Goal: Obtain resource: Download file/media

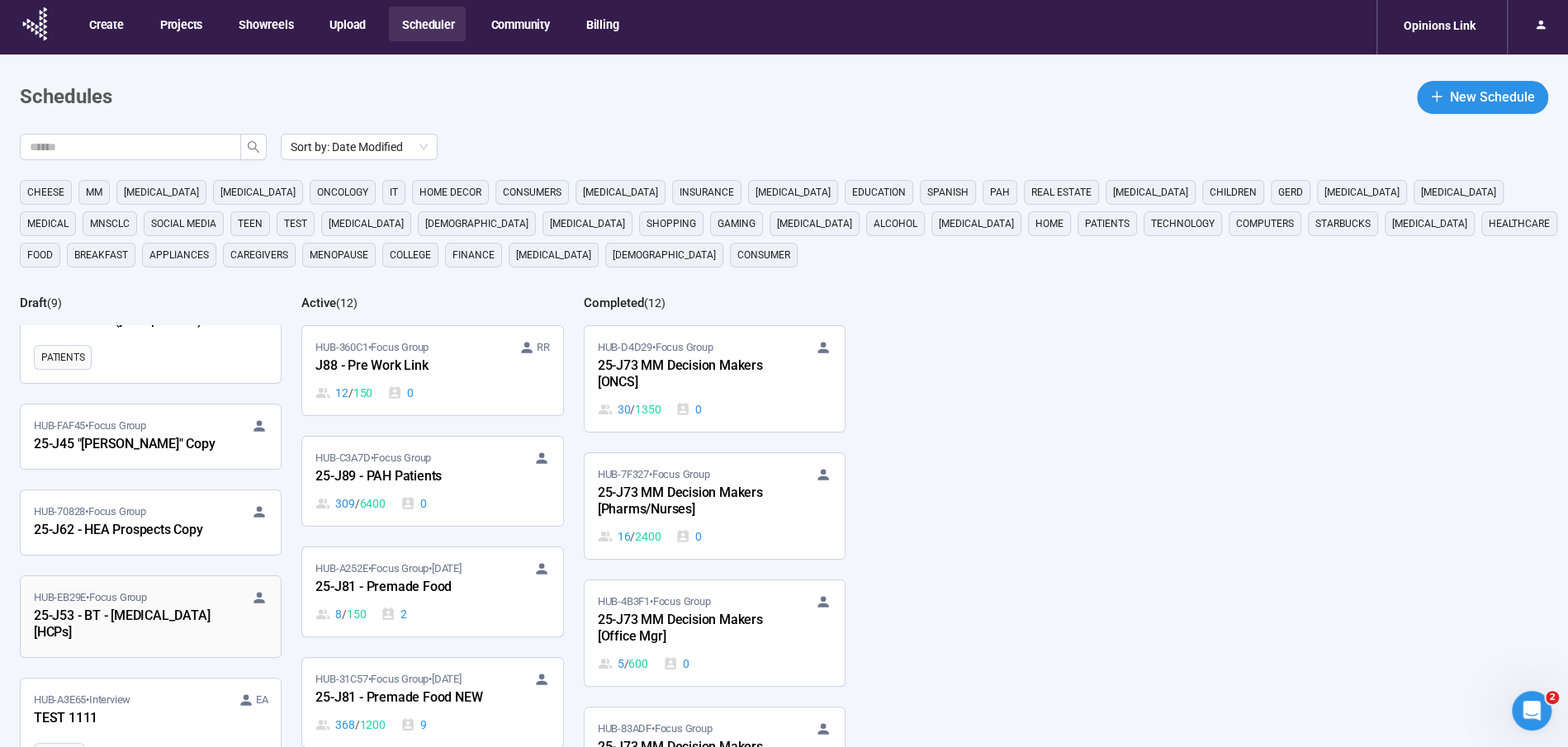
scroll to position [135, 0]
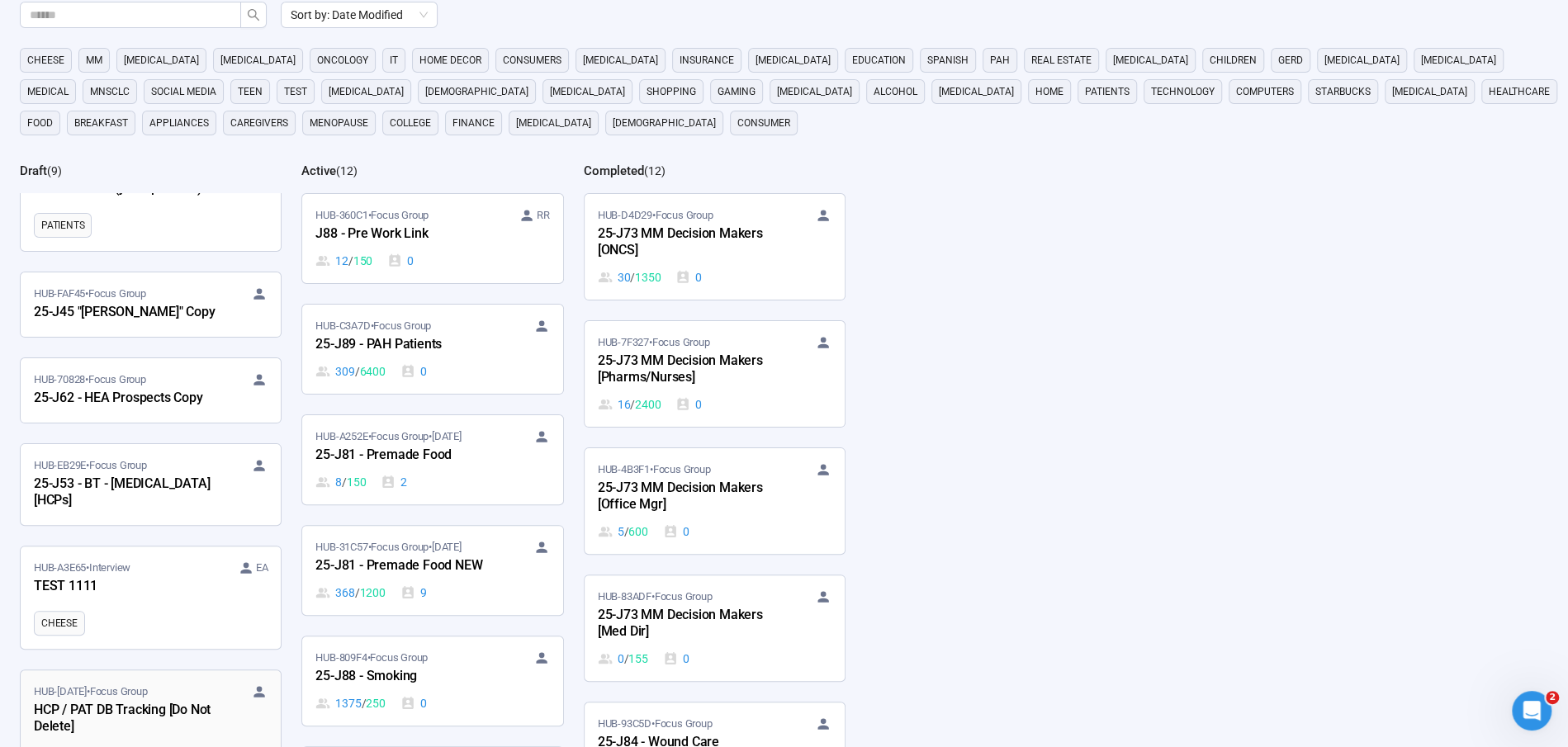
click at [137, 700] on div "HCP / PAT DB Tracking [Do Not Delete]" at bounding box center [124, 719] width 181 height 38
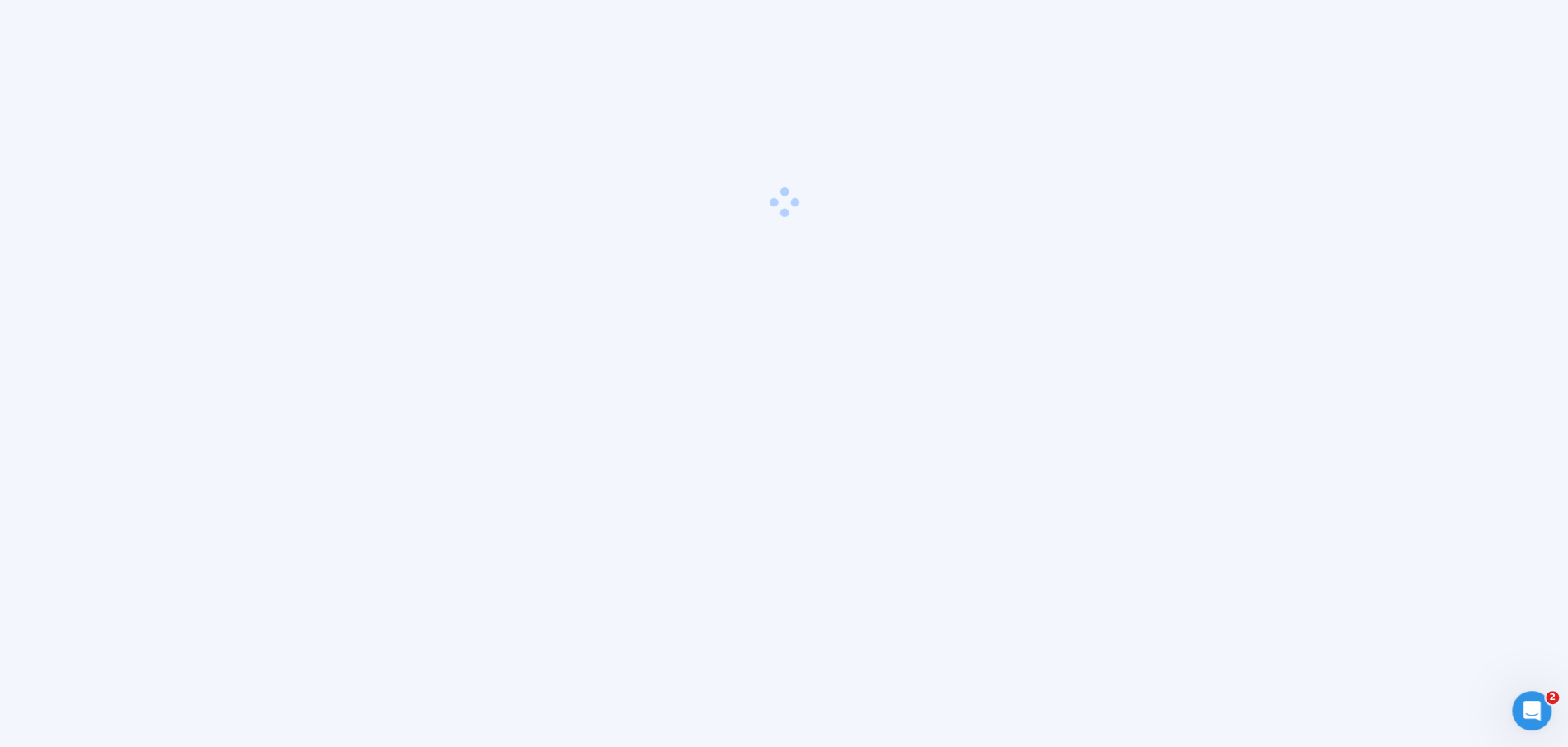
scroll to position [58, 0]
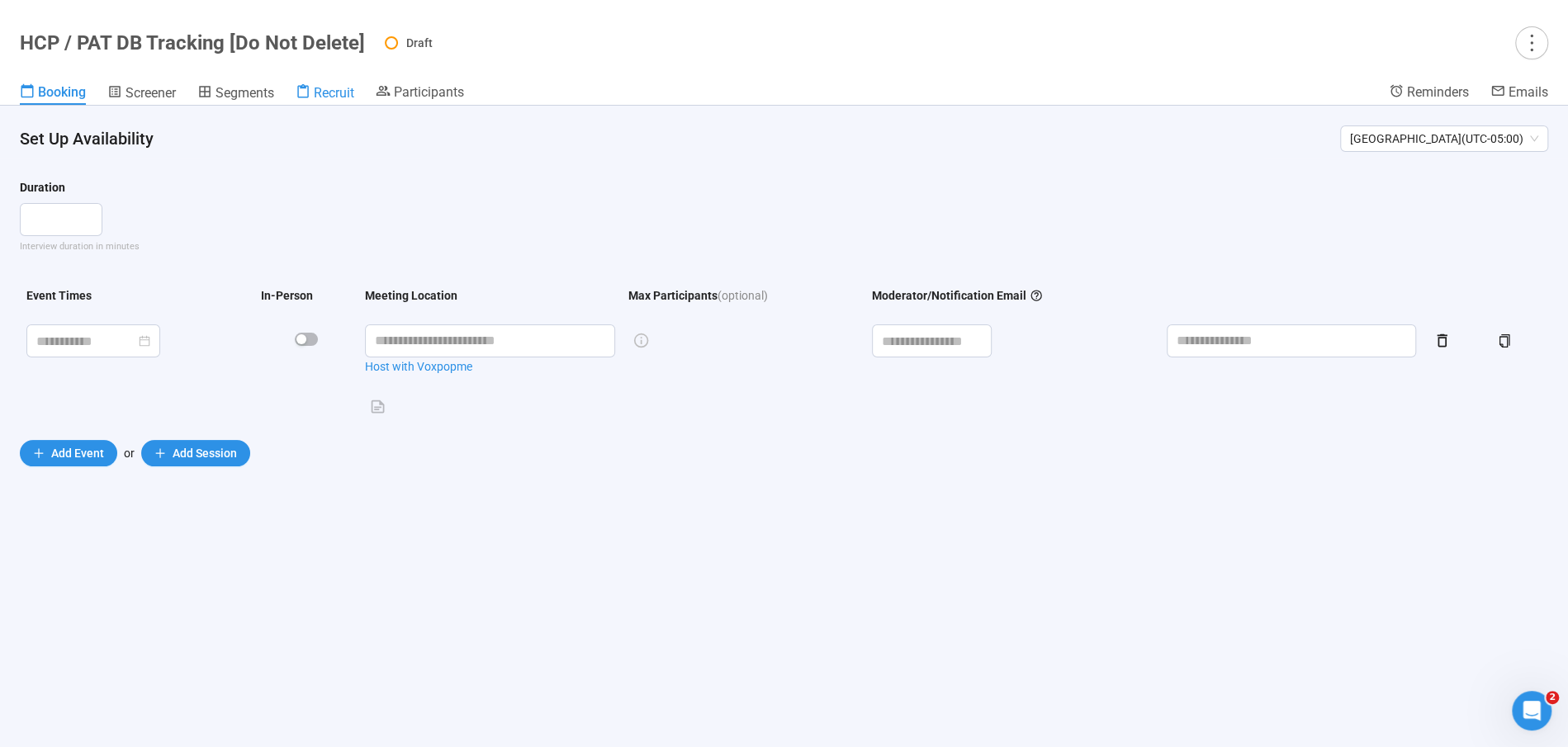
click at [339, 90] on span "Recruit" at bounding box center [334, 93] width 41 height 15
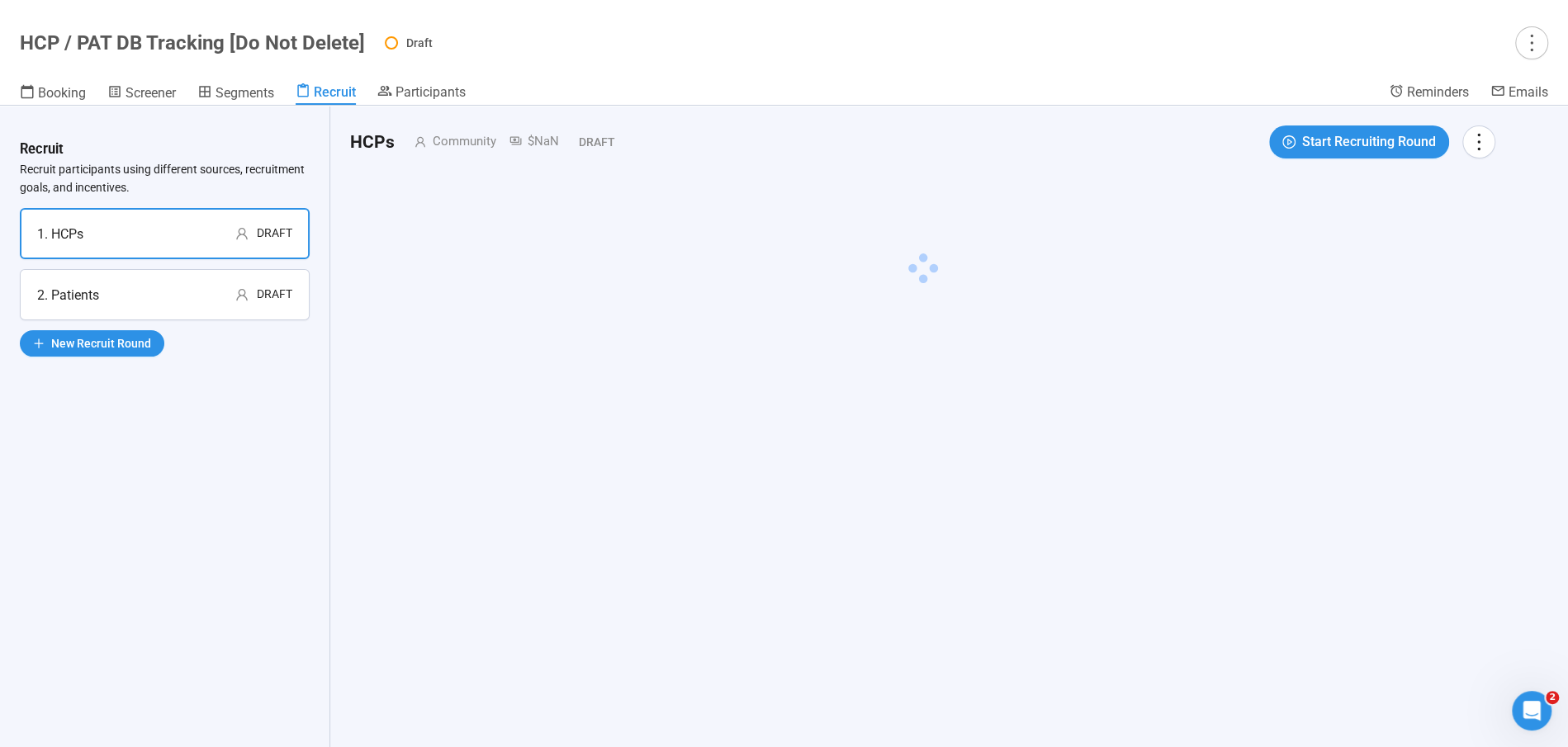
click at [107, 290] on div "2. Patients Draft" at bounding box center [165, 295] width 255 height 20
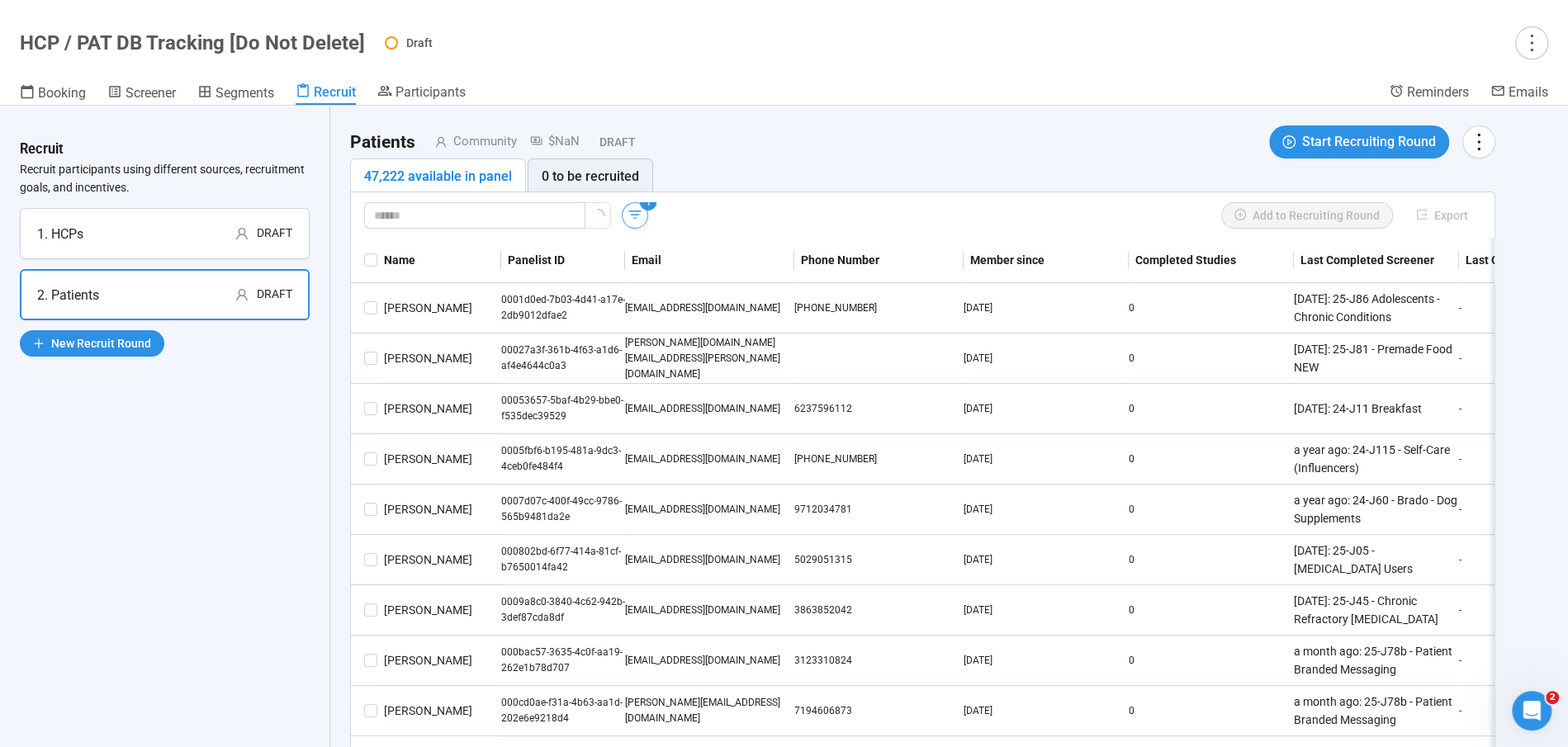
click at [629, 213] on icon "button" at bounding box center [634, 214] width 16 height 16
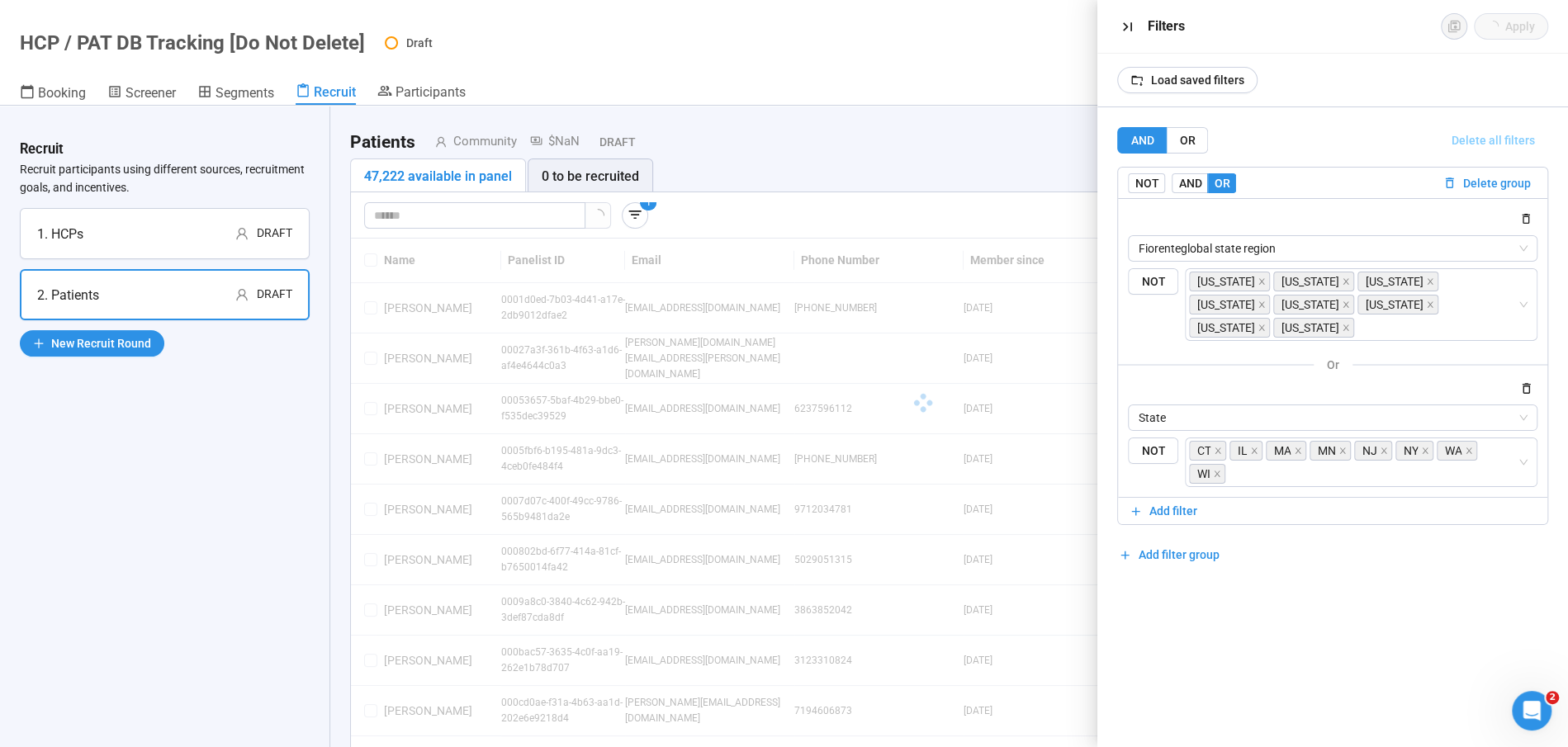
click at [1499, 133] on span "Delete all filters" at bounding box center [1493, 140] width 83 height 18
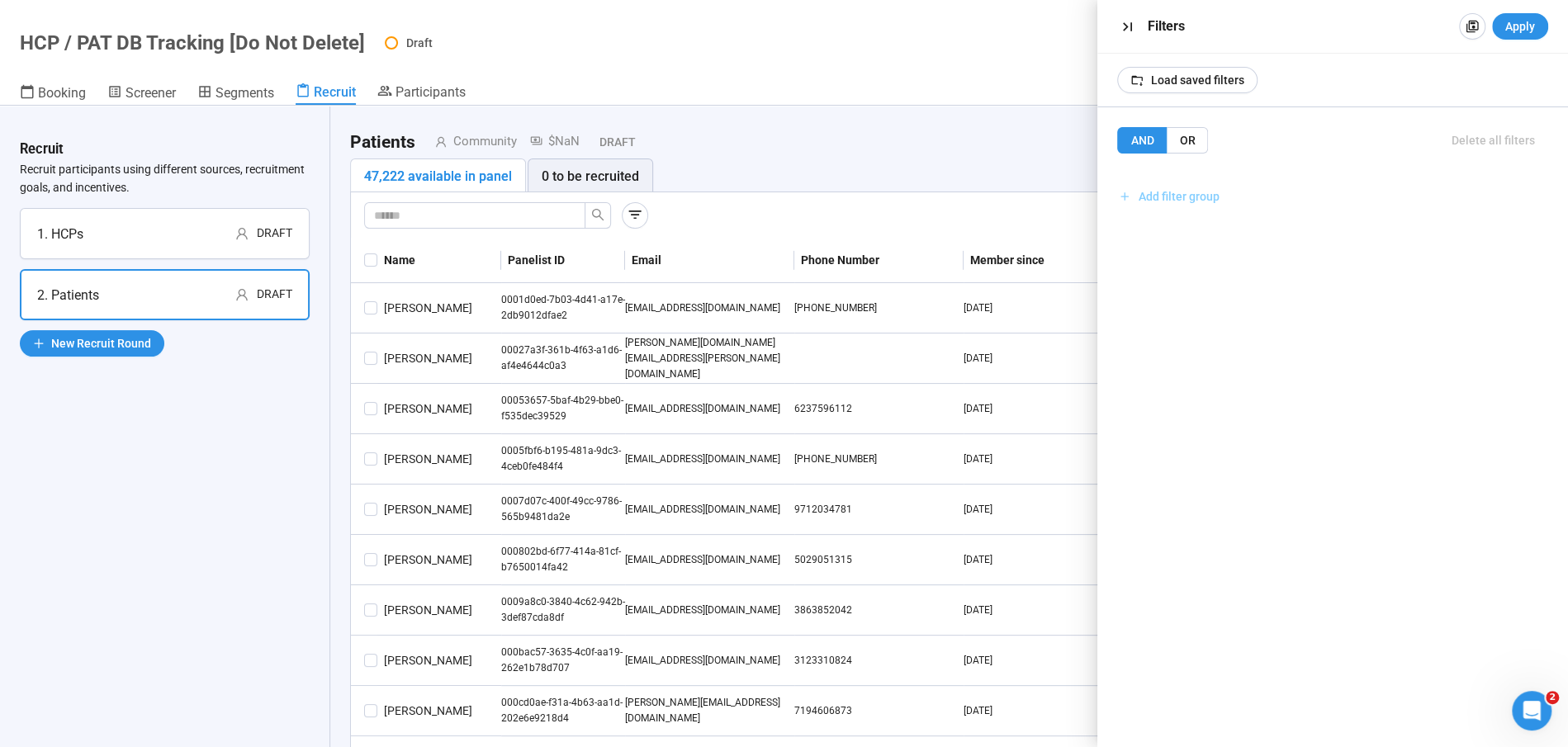
click at [1178, 197] on span "Add filter group" at bounding box center [1178, 196] width 81 height 18
click at [1182, 235] on span "Add filter" at bounding box center [1173, 232] width 48 height 18
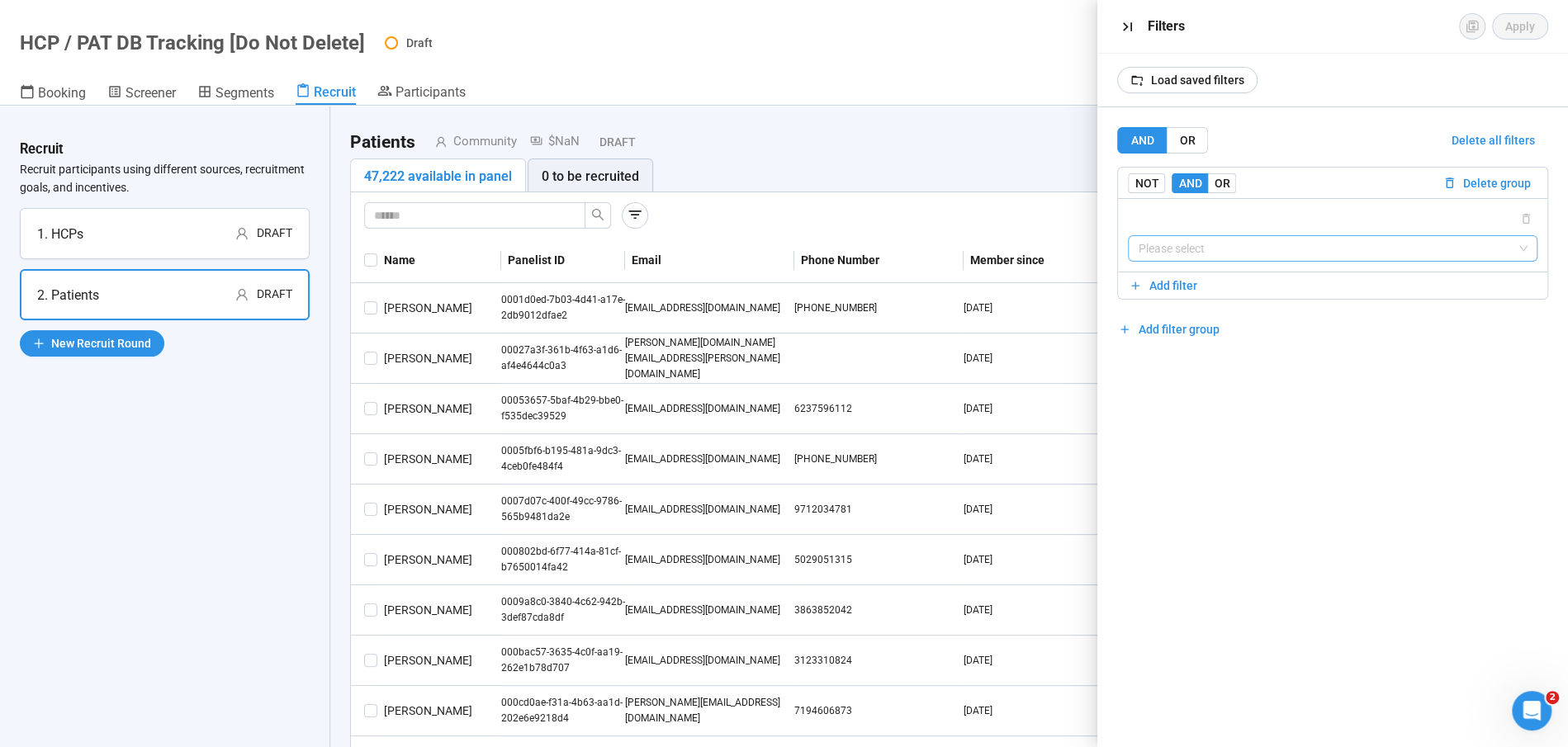
click at [1243, 250] on input "search" at bounding box center [1332, 248] width 390 height 25
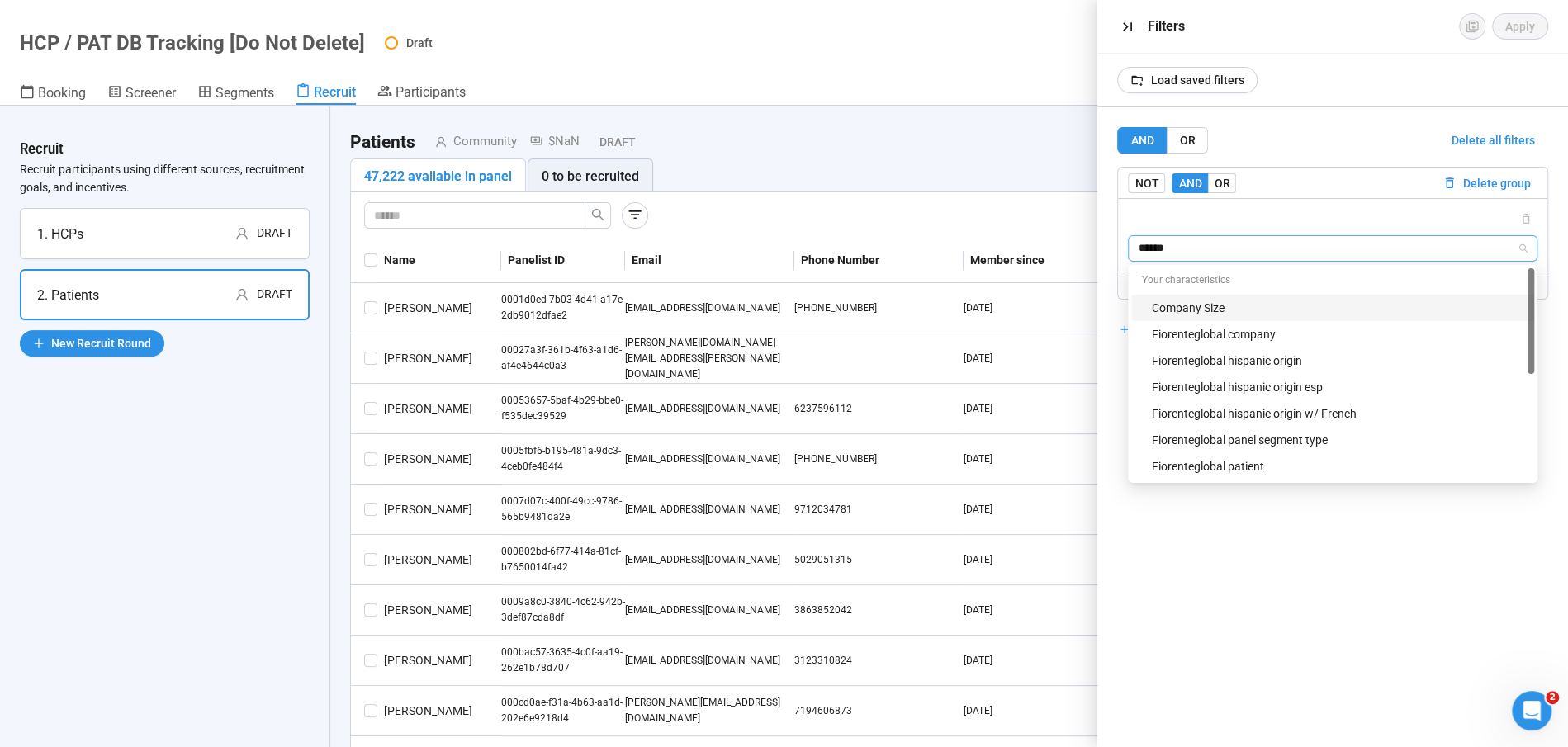
type input "*******"
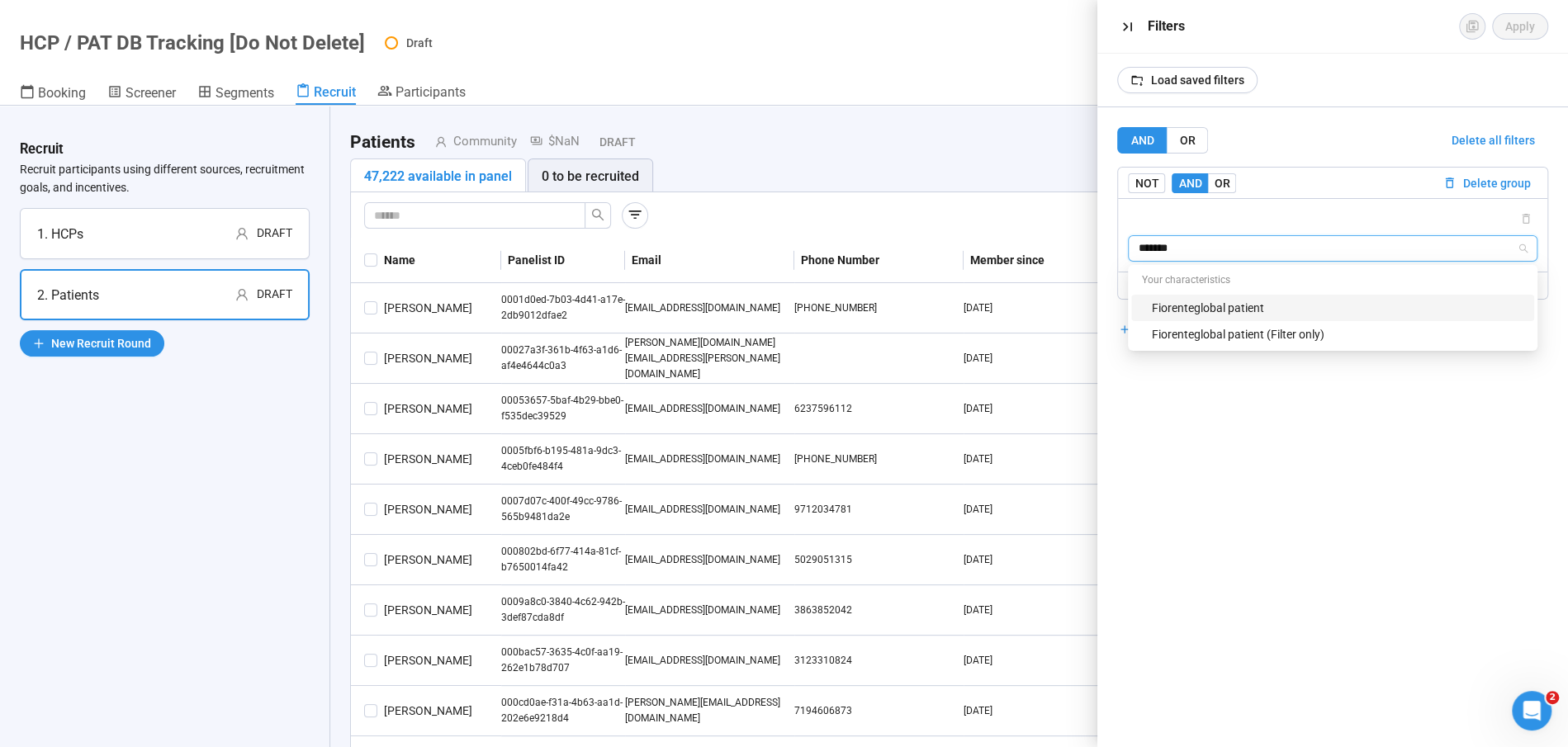
click at [1280, 311] on div "Fiorenteglobal patient" at bounding box center [1337, 307] width 373 height 18
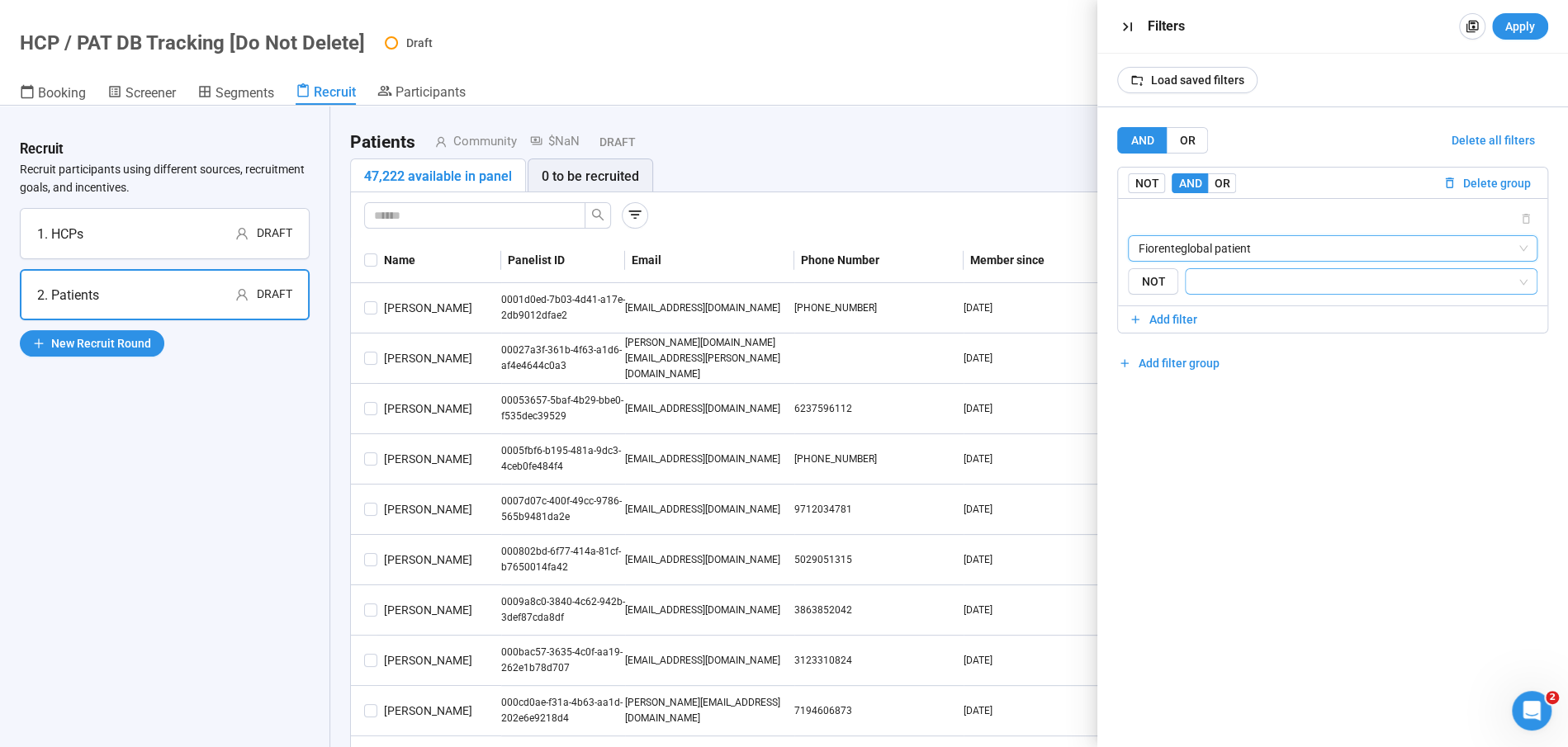
click at [1244, 293] on div at bounding box center [1360, 282] width 352 height 27
click at [1243, 282] on input "search" at bounding box center [1355, 281] width 321 height 20
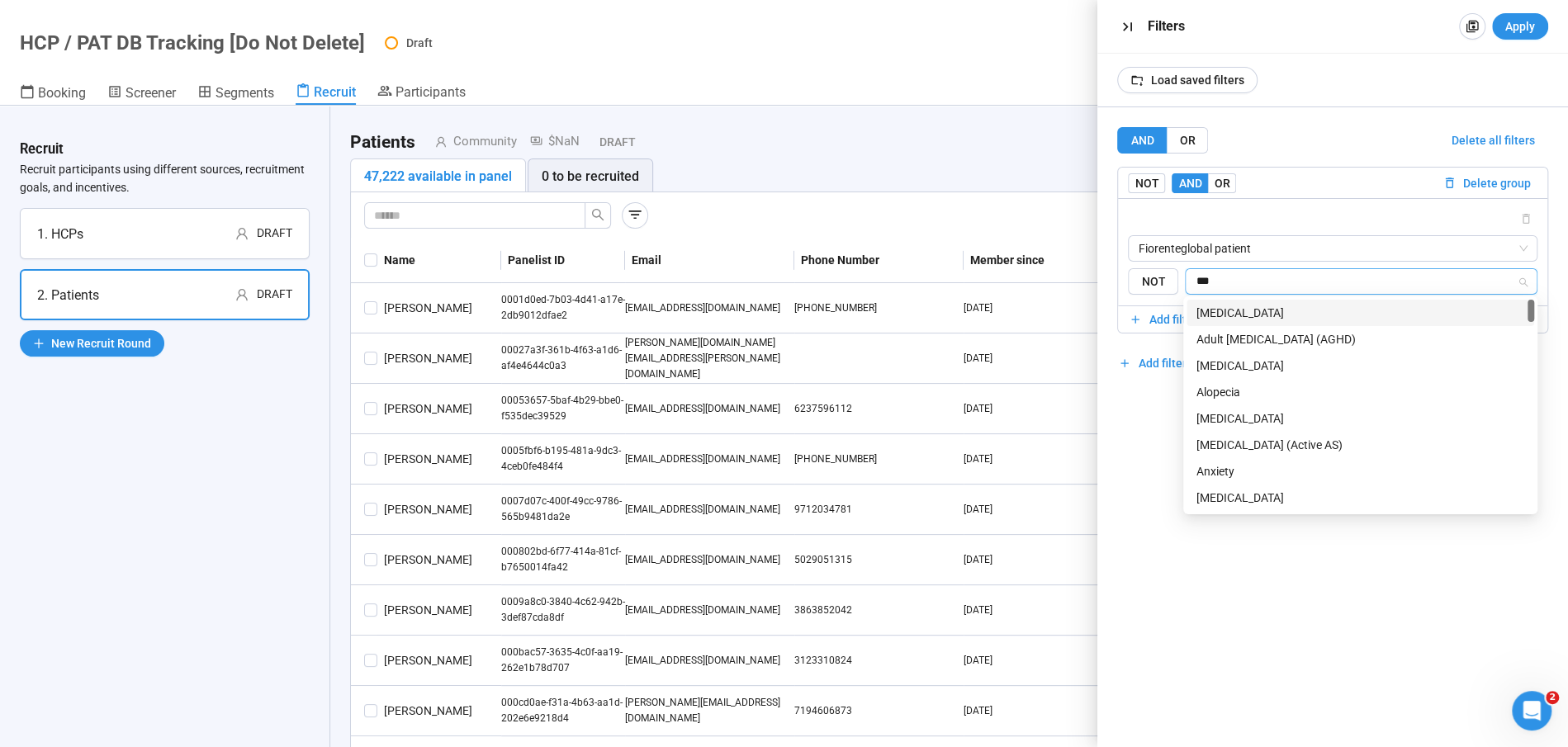
type input "****"
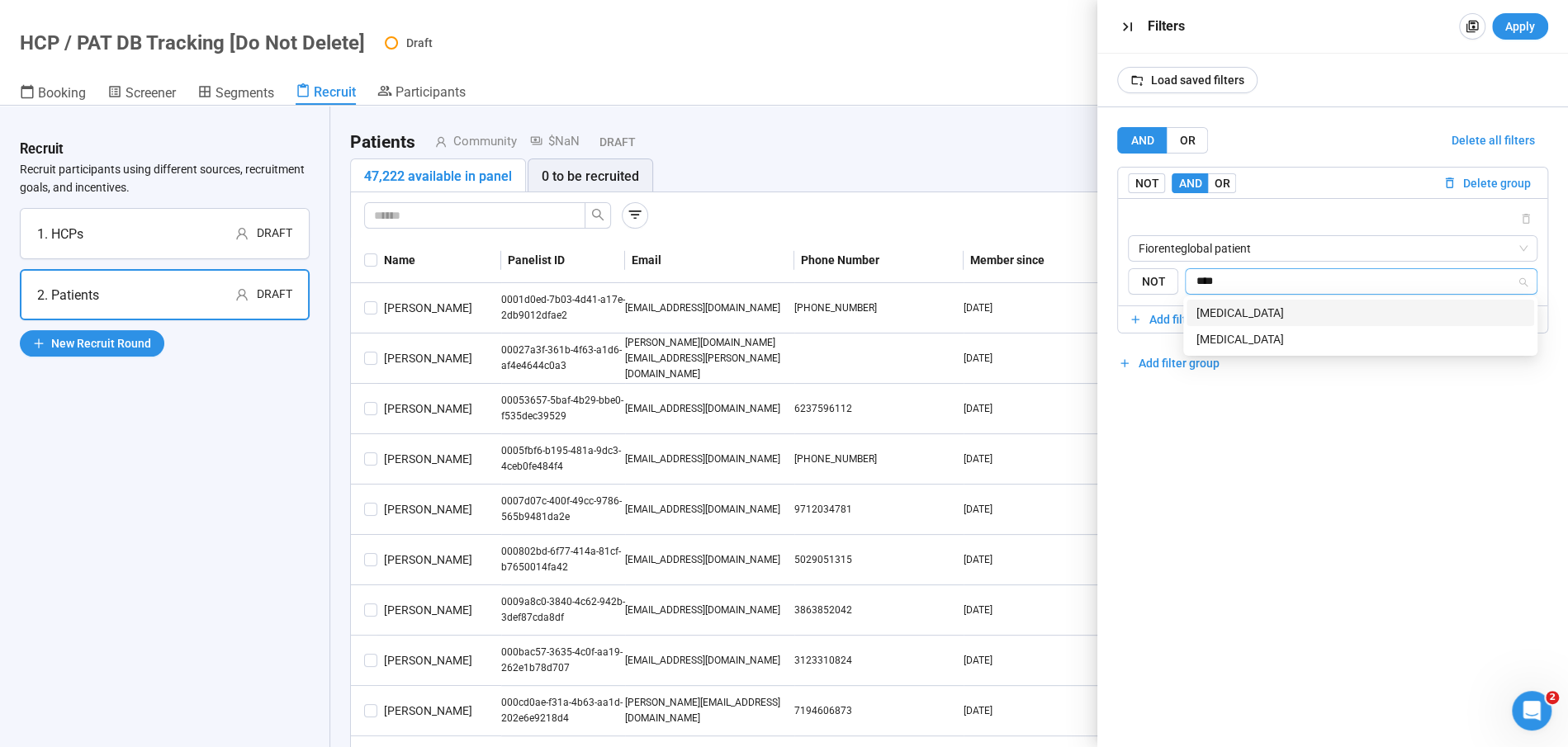
click at [1239, 316] on div "[MEDICAL_DATA]" at bounding box center [1360, 312] width 328 height 18
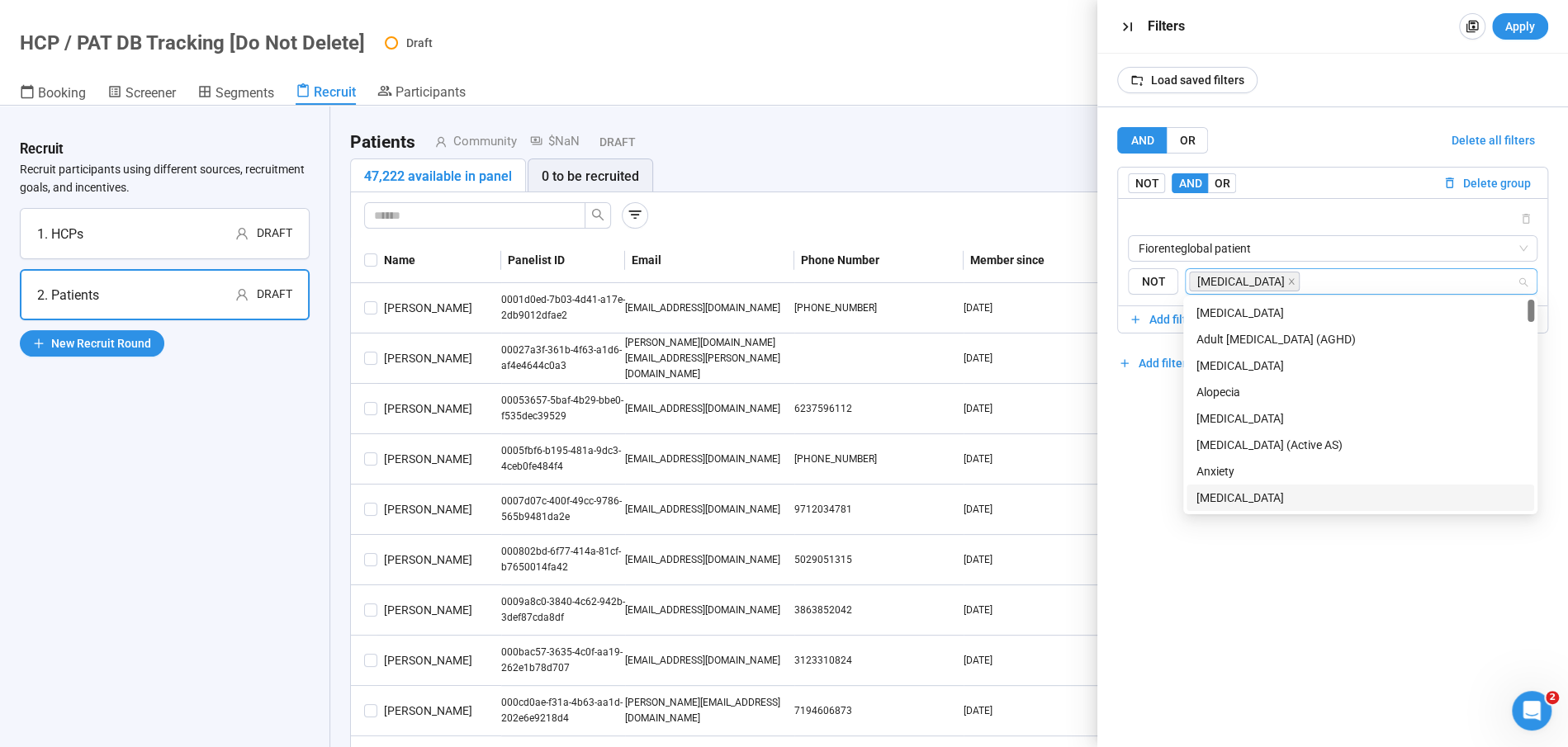
click at [1206, 569] on div "AND OR Delete all filters NOT AND OR Delete group Fiorenteglobal patient {"type…" at bounding box center [1332, 427] width 470 height 640
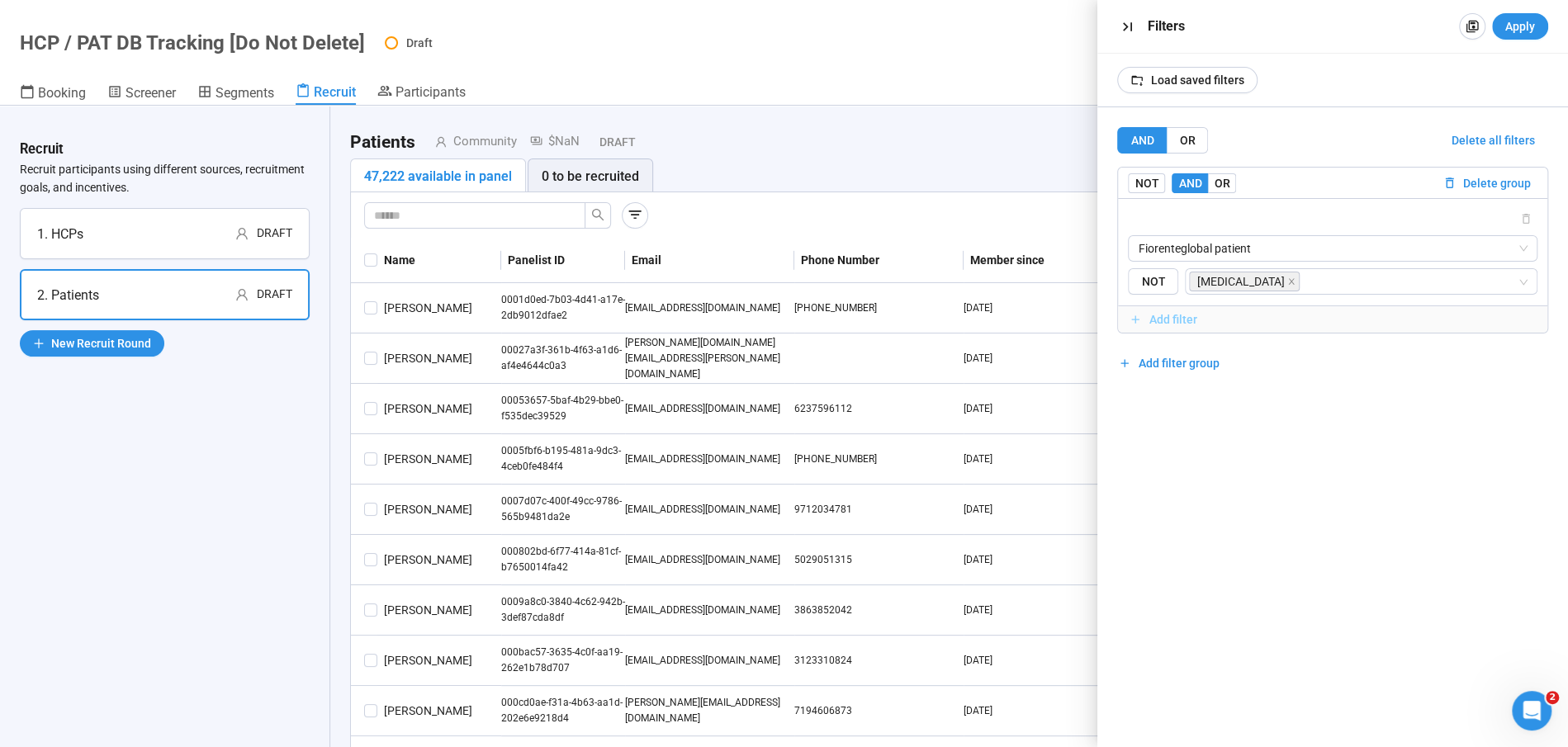
click at [1180, 316] on span "Add filter" at bounding box center [1173, 319] width 48 height 18
click at [1219, 179] on span "OR" at bounding box center [1221, 184] width 15 height 14
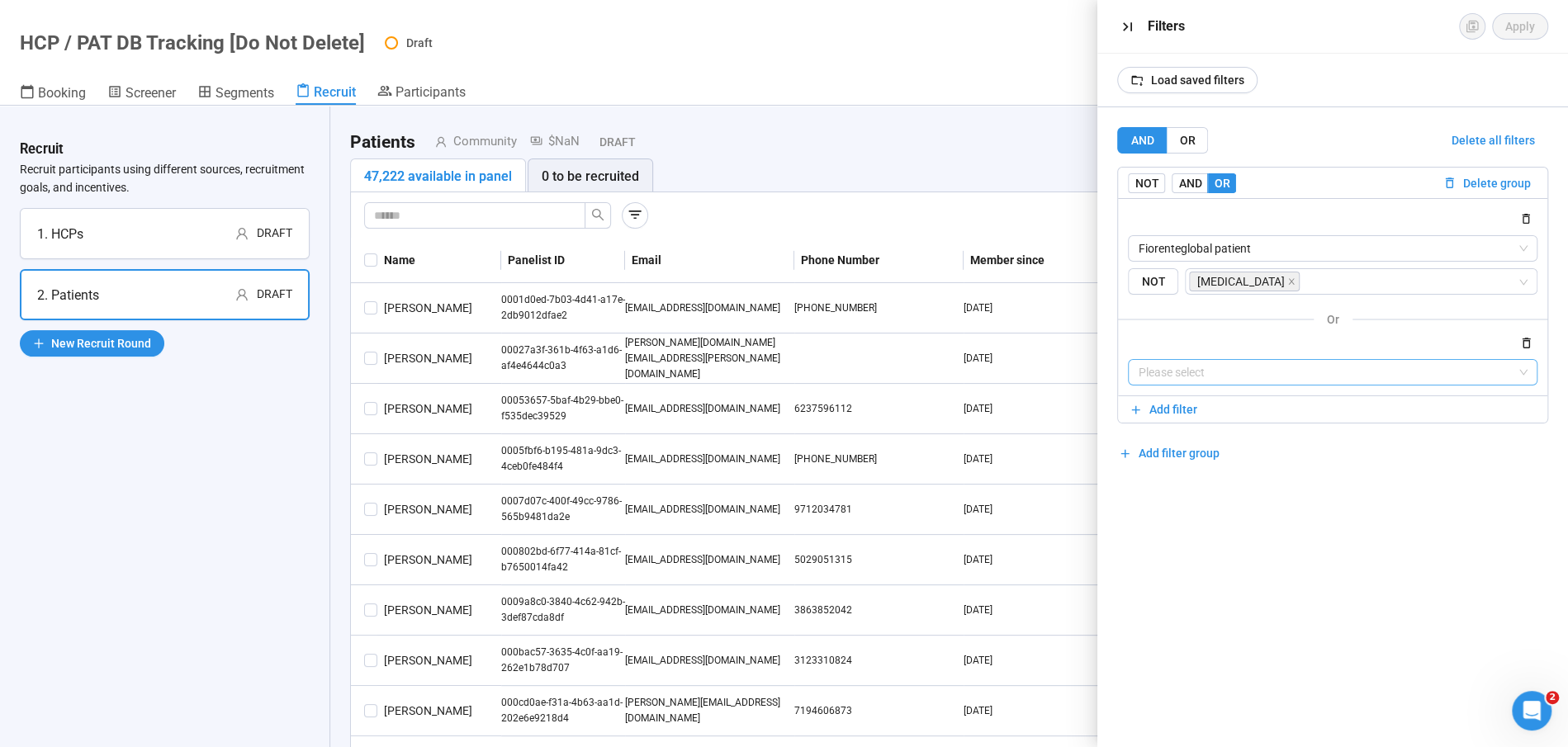
click at [1183, 374] on input "search" at bounding box center [1332, 372] width 390 height 25
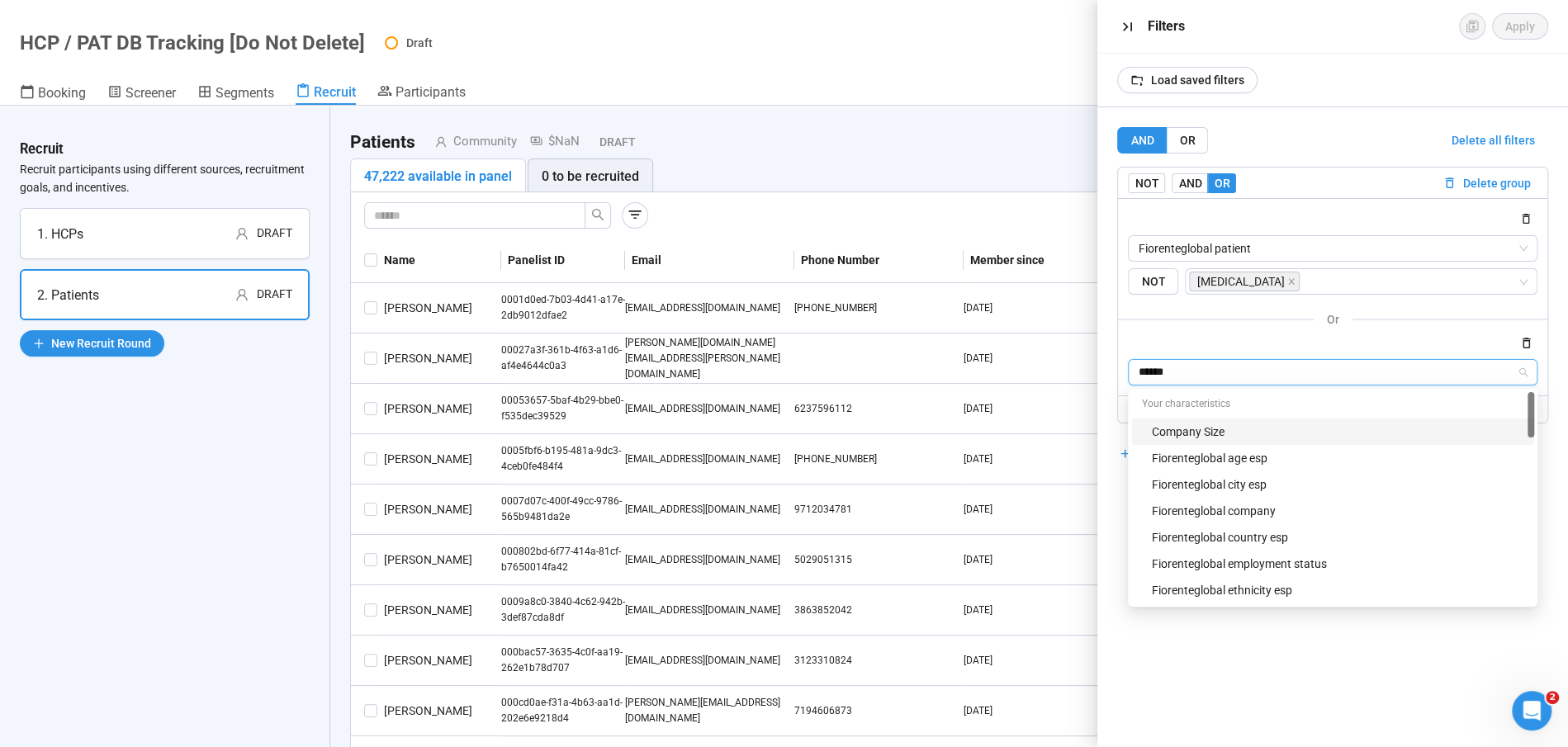
type input "*******"
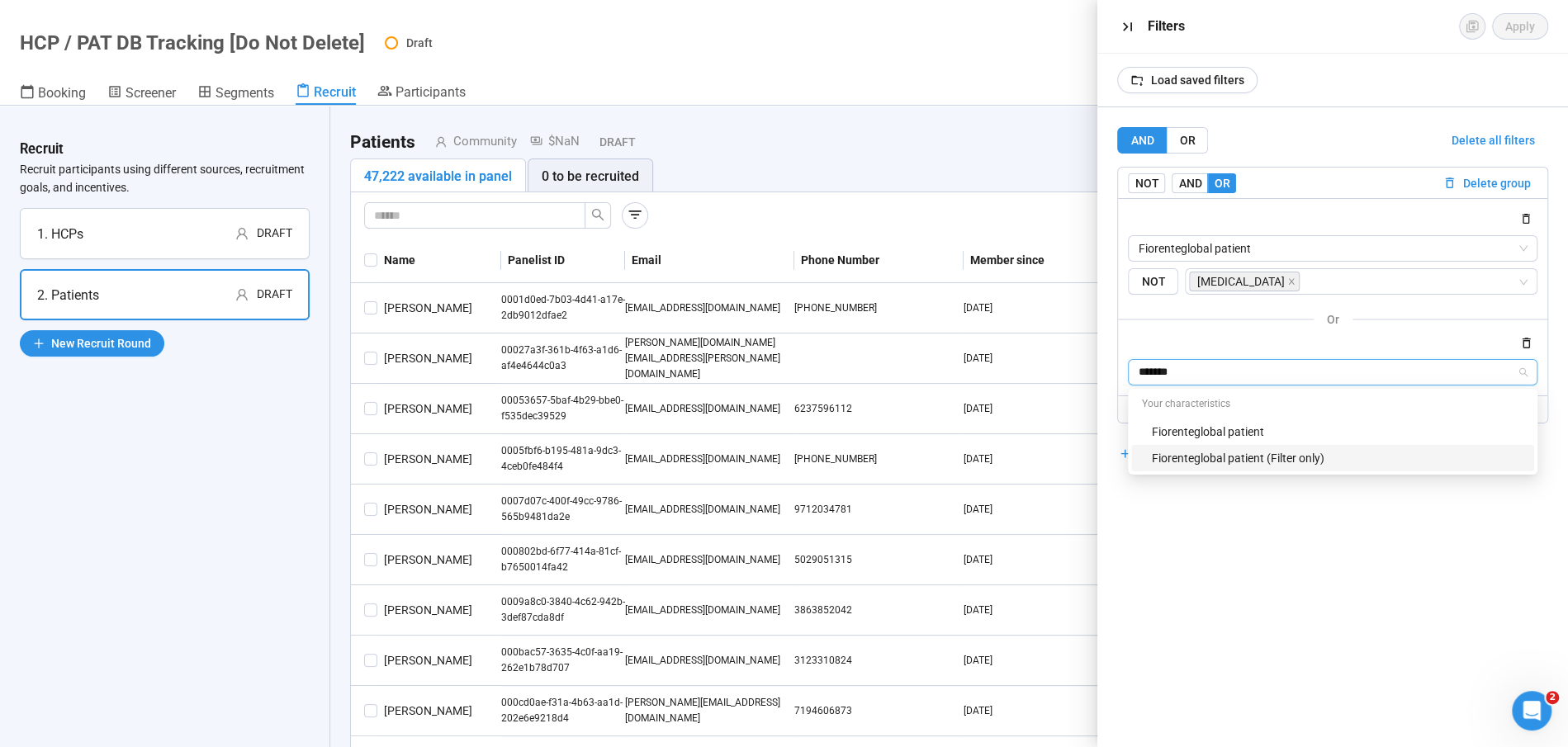
click at [1247, 456] on div "Fiorenteglobal patient (Filter only)" at bounding box center [1337, 458] width 373 height 18
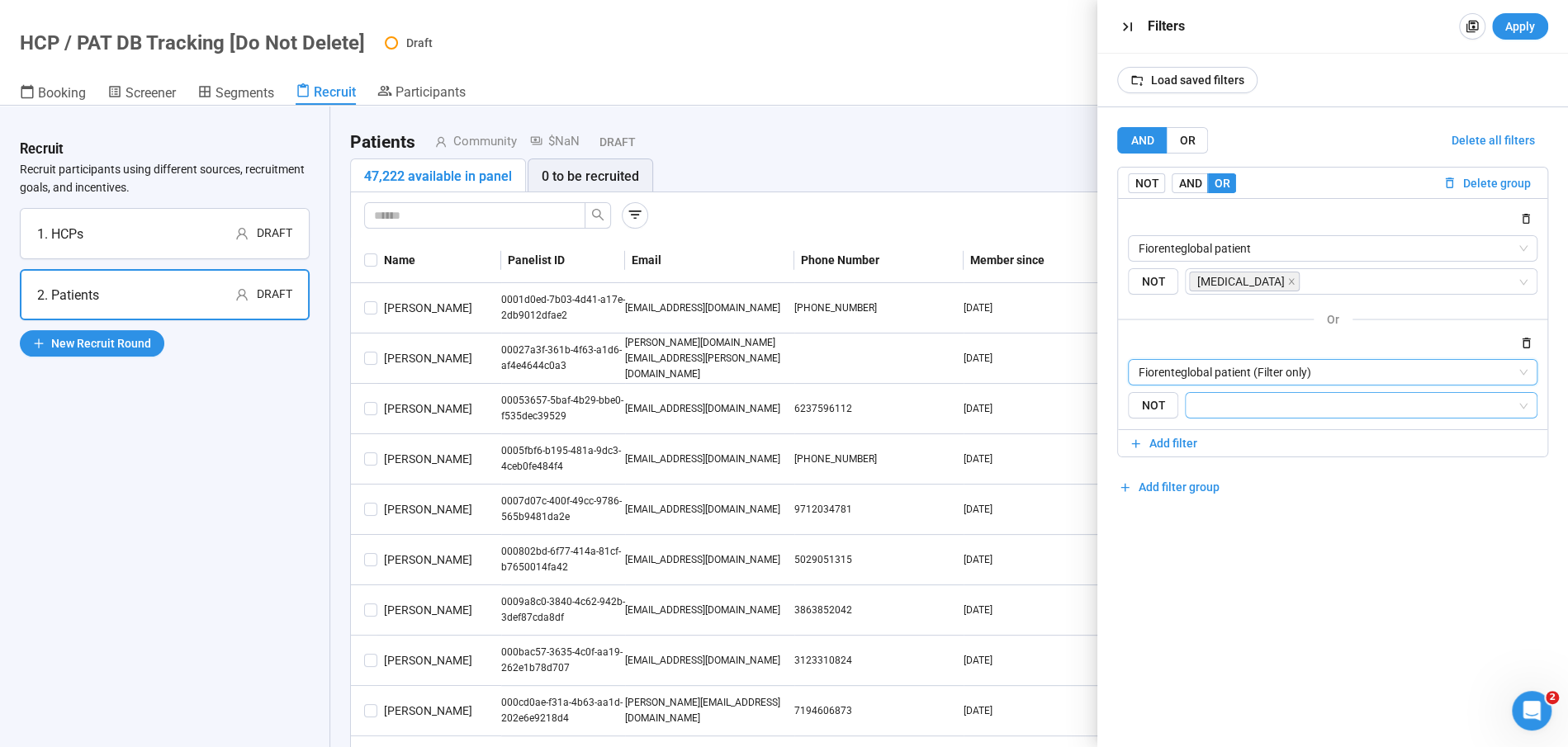
click at [1246, 401] on input "search" at bounding box center [1355, 405] width 321 height 20
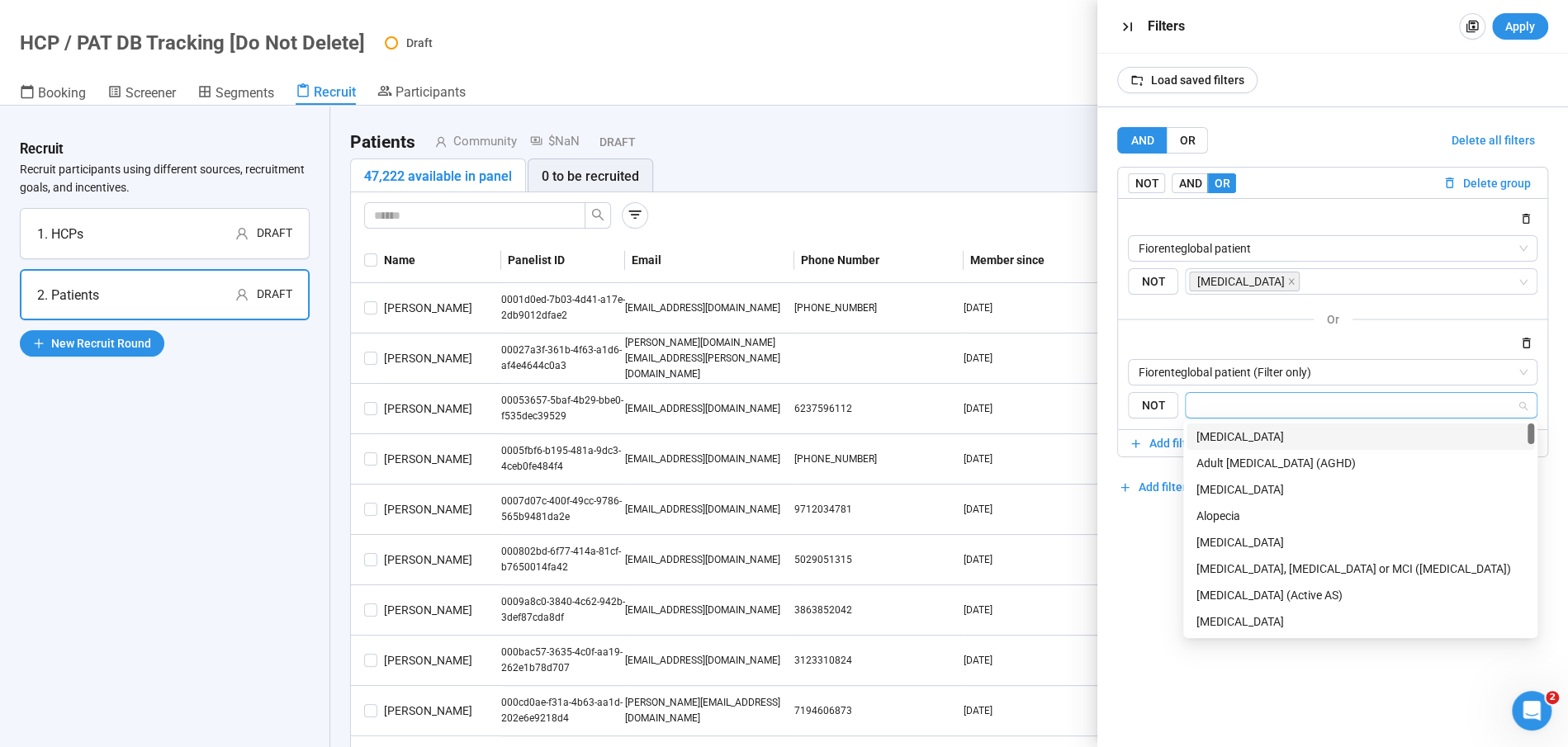
type input "*"
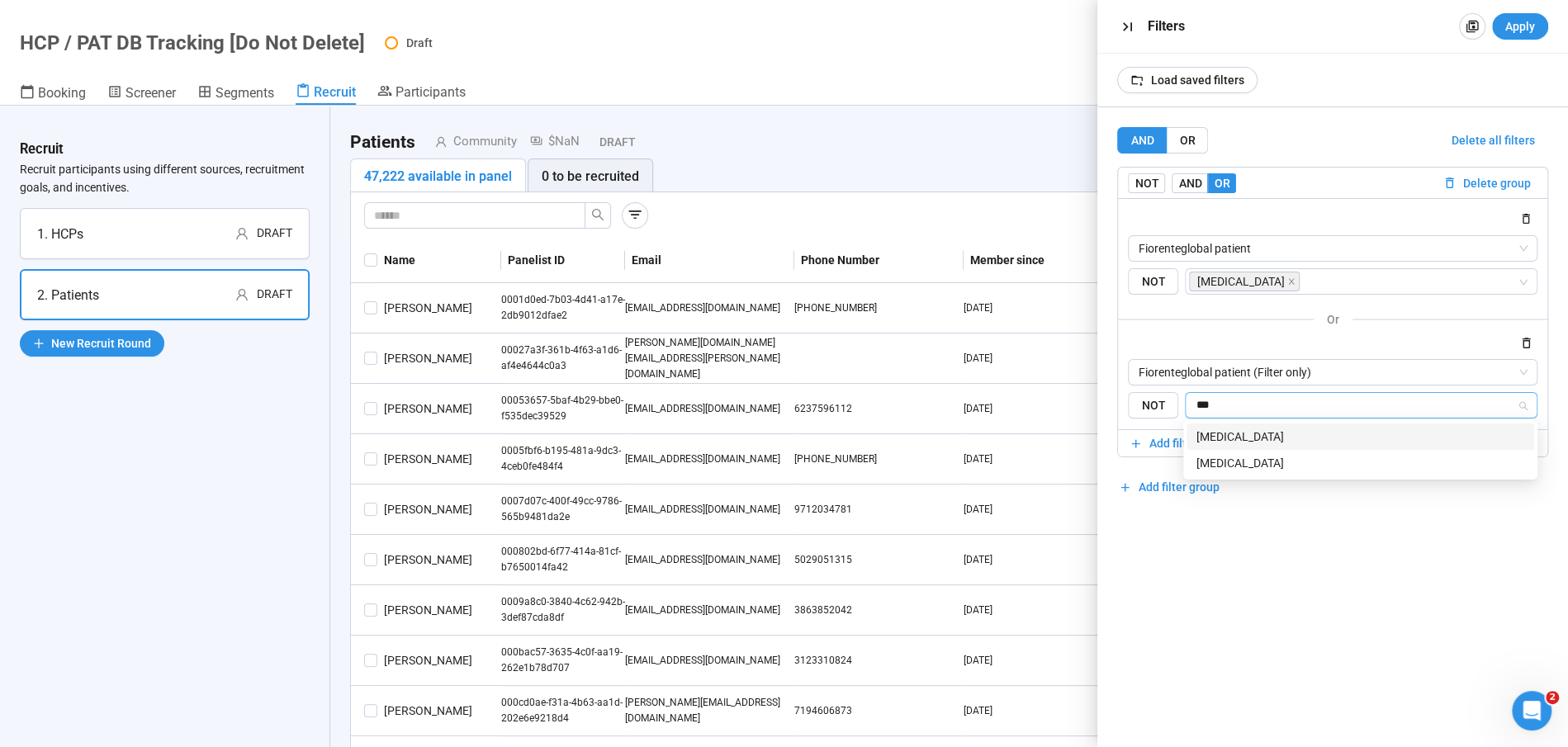
type input "****"
click at [1256, 429] on div "[MEDICAL_DATA]" at bounding box center [1360, 436] width 328 height 18
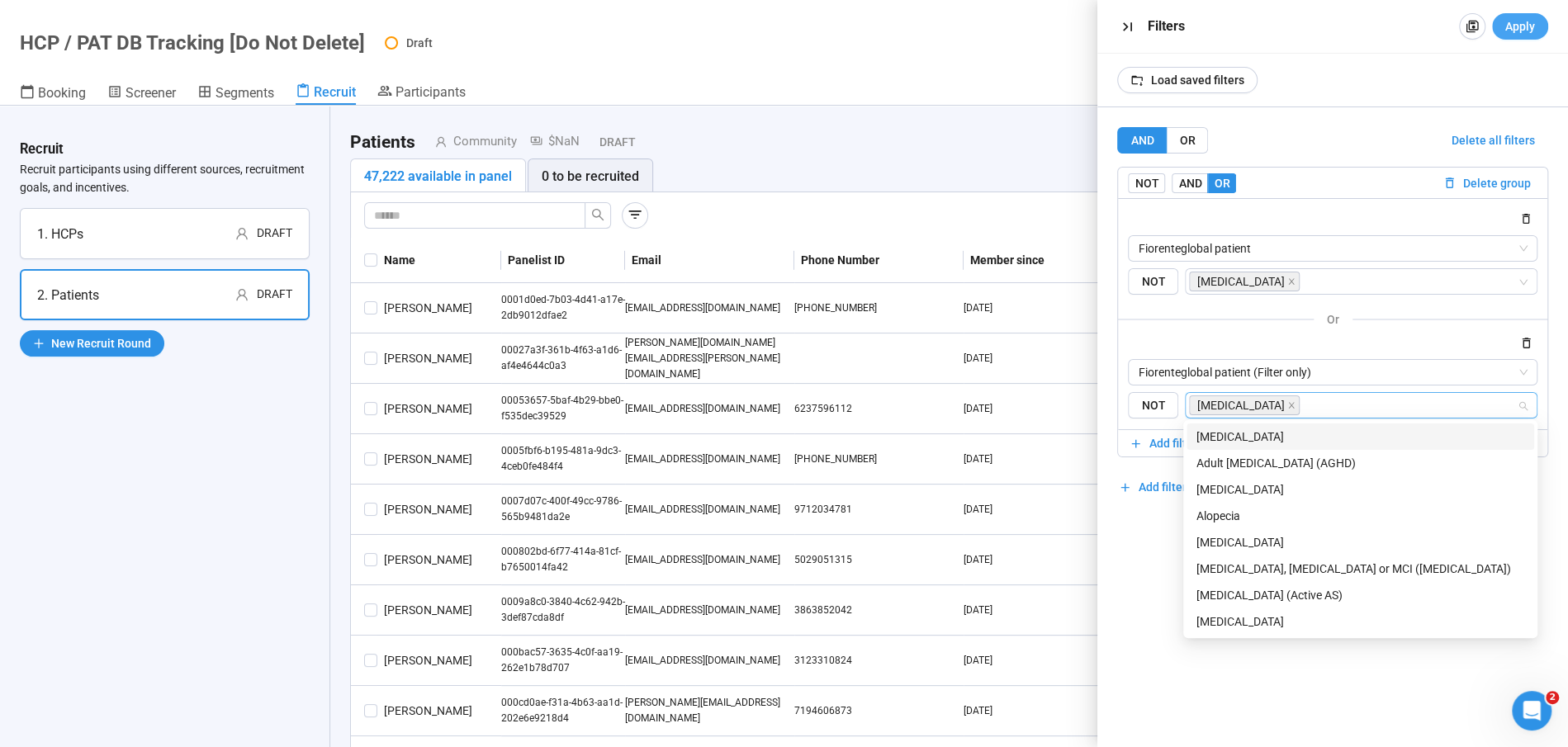
click at [1171, 646] on div "AND OR Delete all filters NOT AND OR Delete group Fiorenteglobal patient {"type…" at bounding box center [1332, 427] width 470 height 640
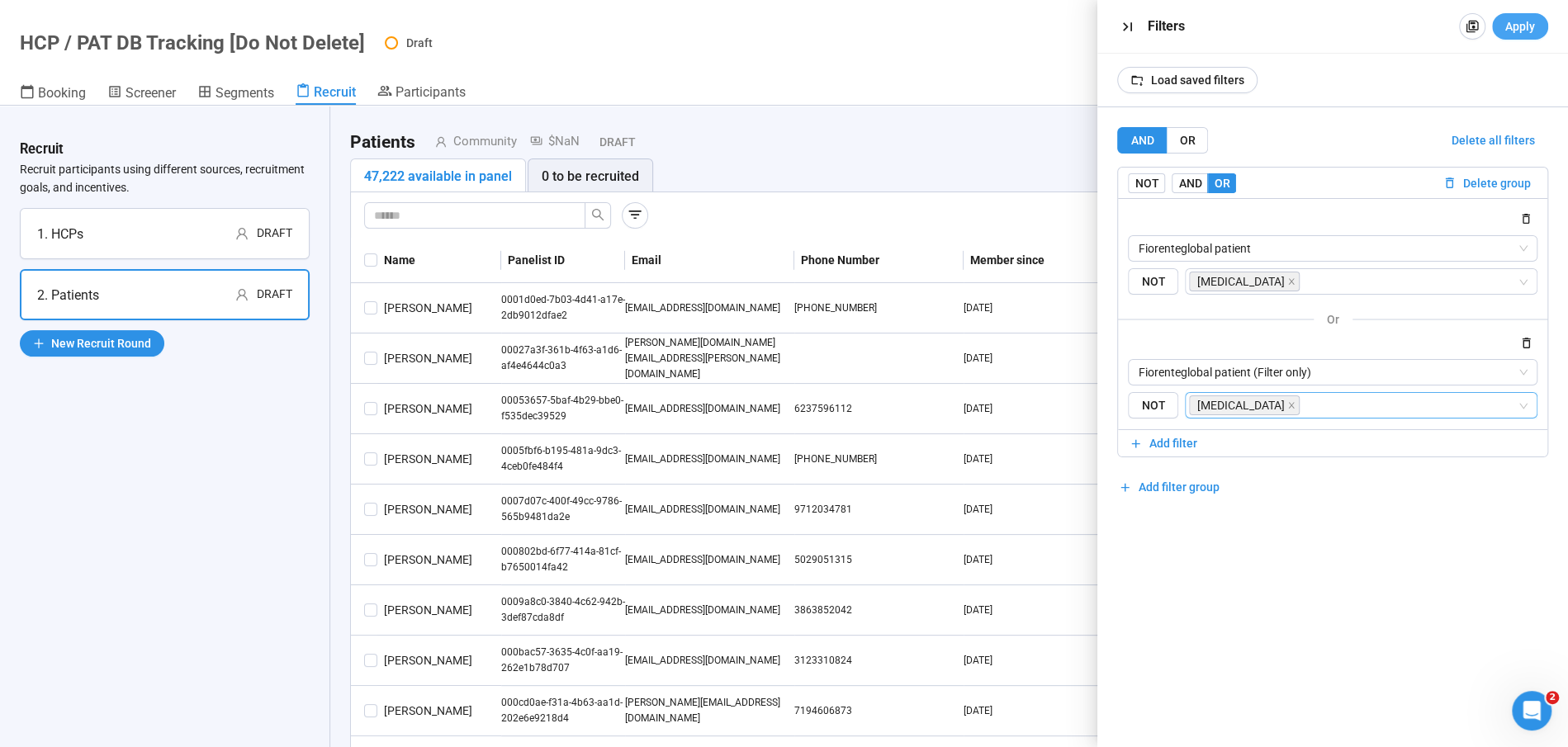
click at [1516, 26] on span "Apply" at bounding box center [1520, 26] width 30 height 18
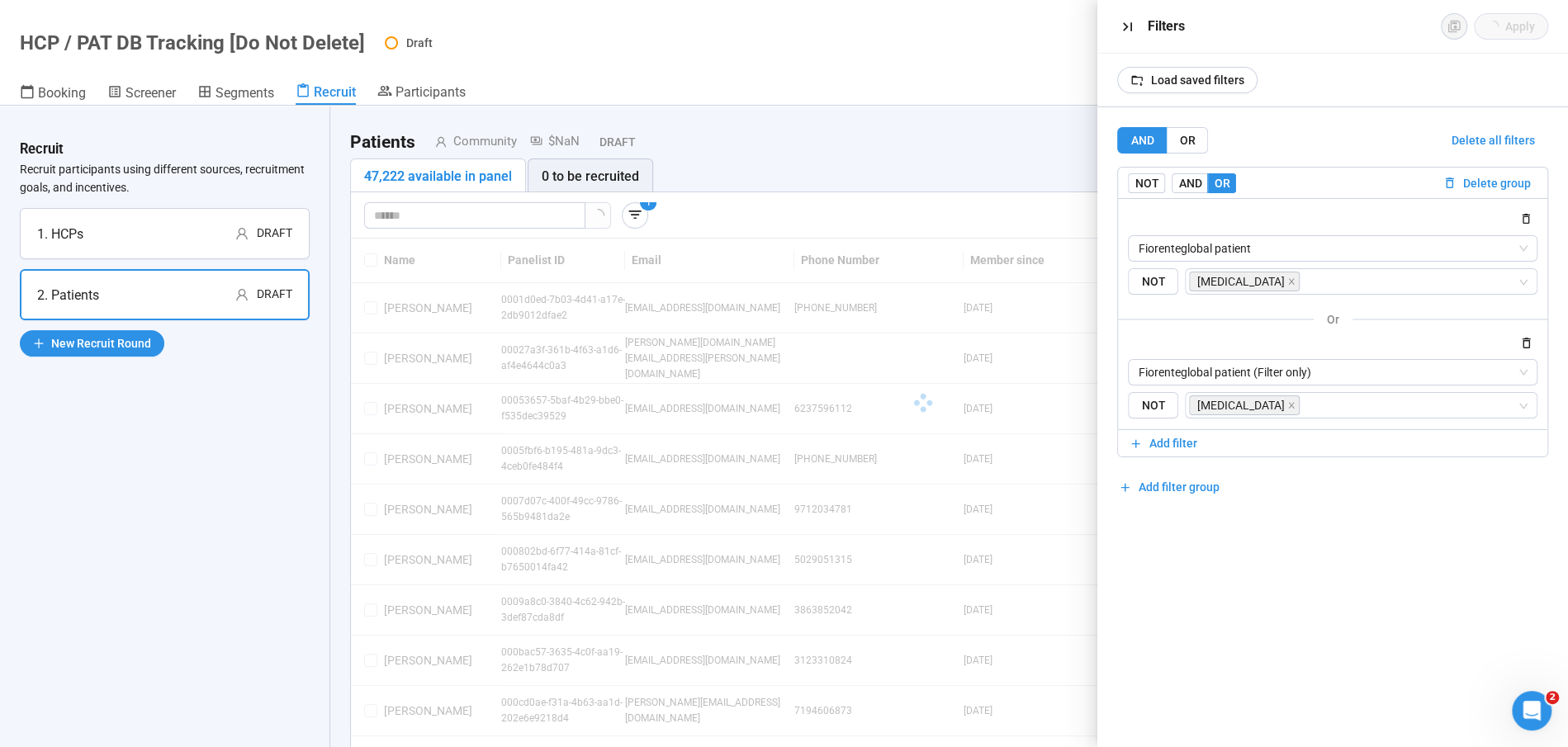
click at [928, 211] on div "1 Add to Recruiting Round Export" at bounding box center [922, 215] width 1117 height 26
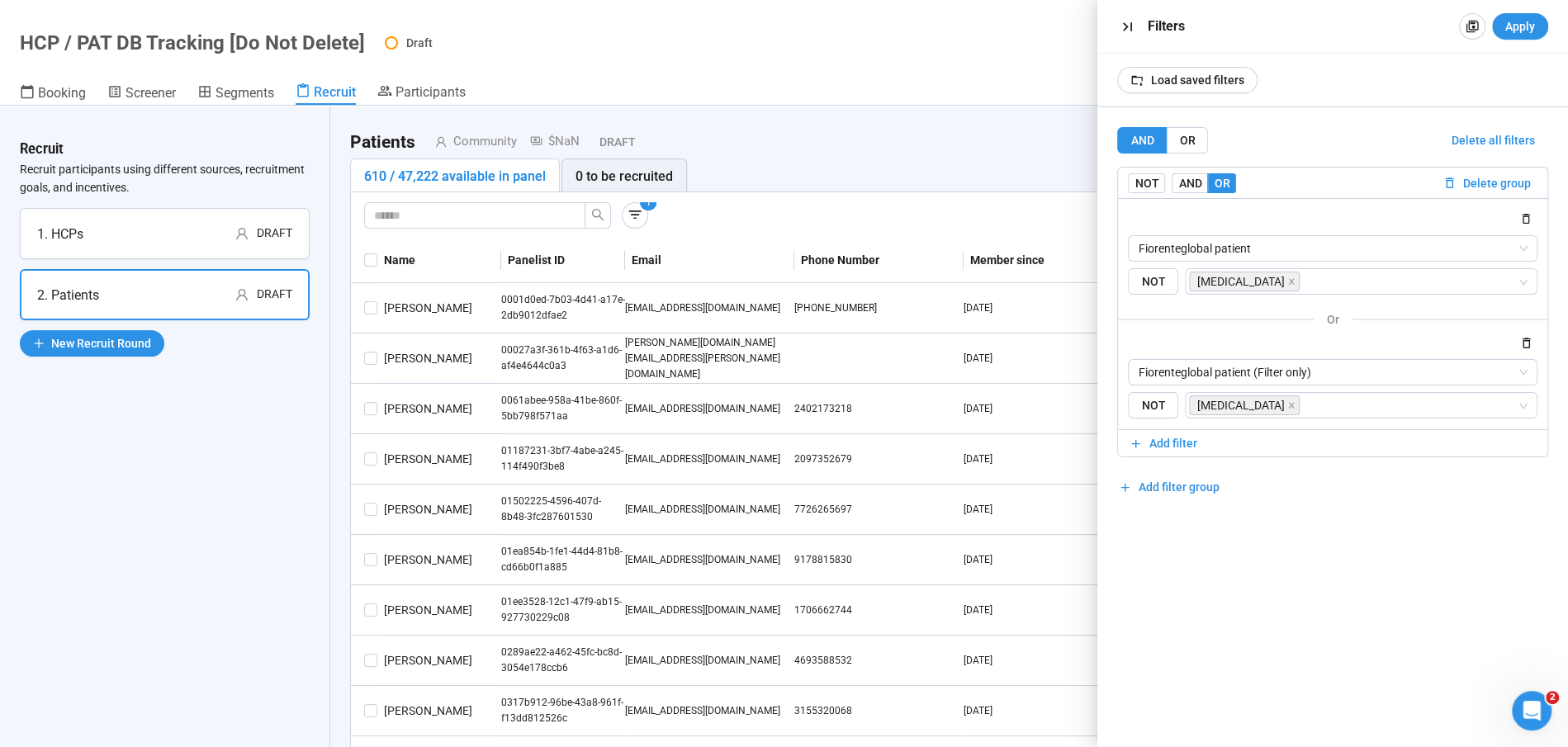
click at [1122, 22] on icon "button" at bounding box center [1127, 26] width 17 height 17
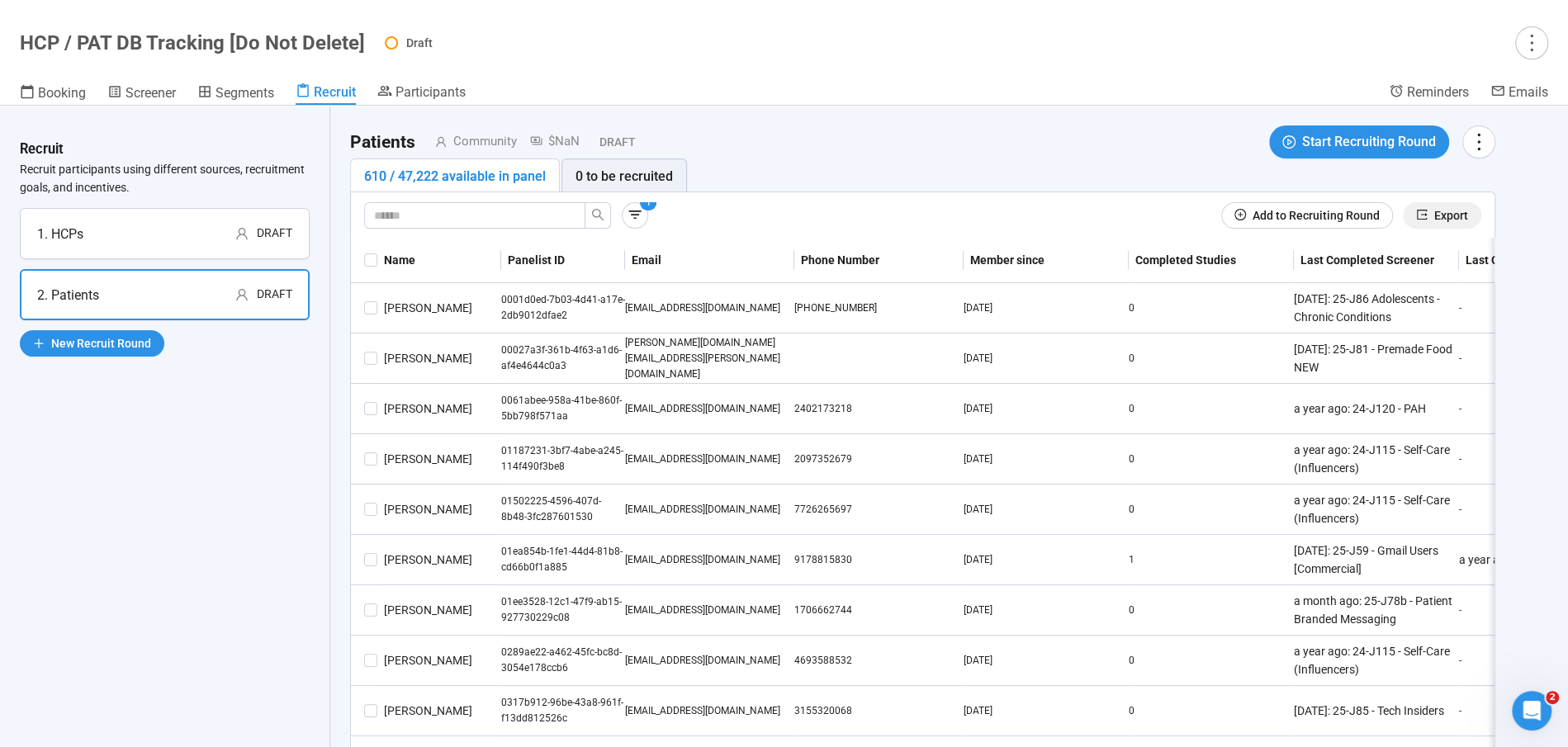
click at [1446, 210] on span "Export" at bounding box center [1451, 215] width 34 height 18
click at [1474, 149] on icon "more" at bounding box center [1478, 141] width 22 height 22
click at [1240, 320] on td "0" at bounding box center [1211, 308] width 165 height 50
click at [632, 211] on icon "button" at bounding box center [634, 214] width 16 height 16
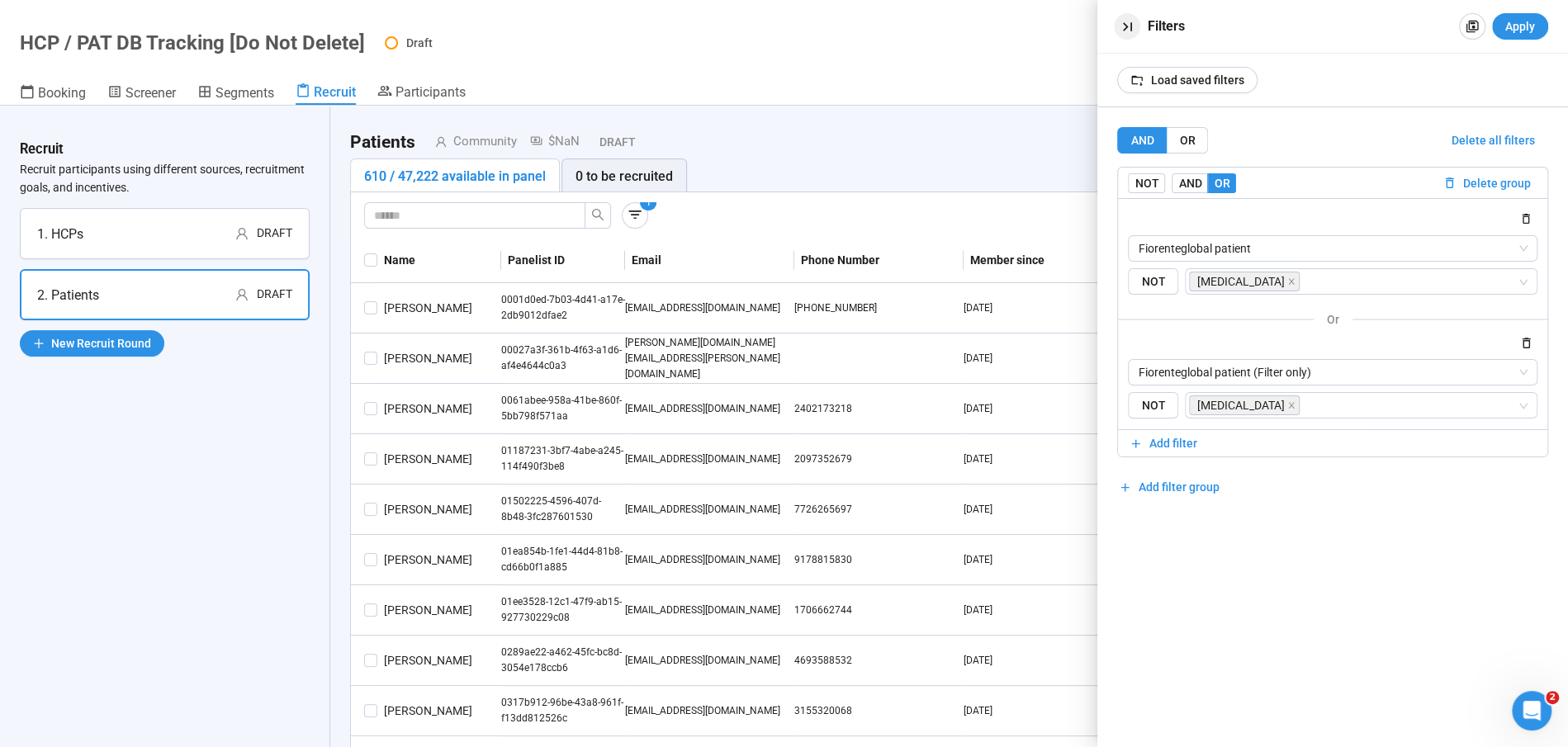
click at [1126, 20] on icon "button" at bounding box center [1127, 26] width 17 height 17
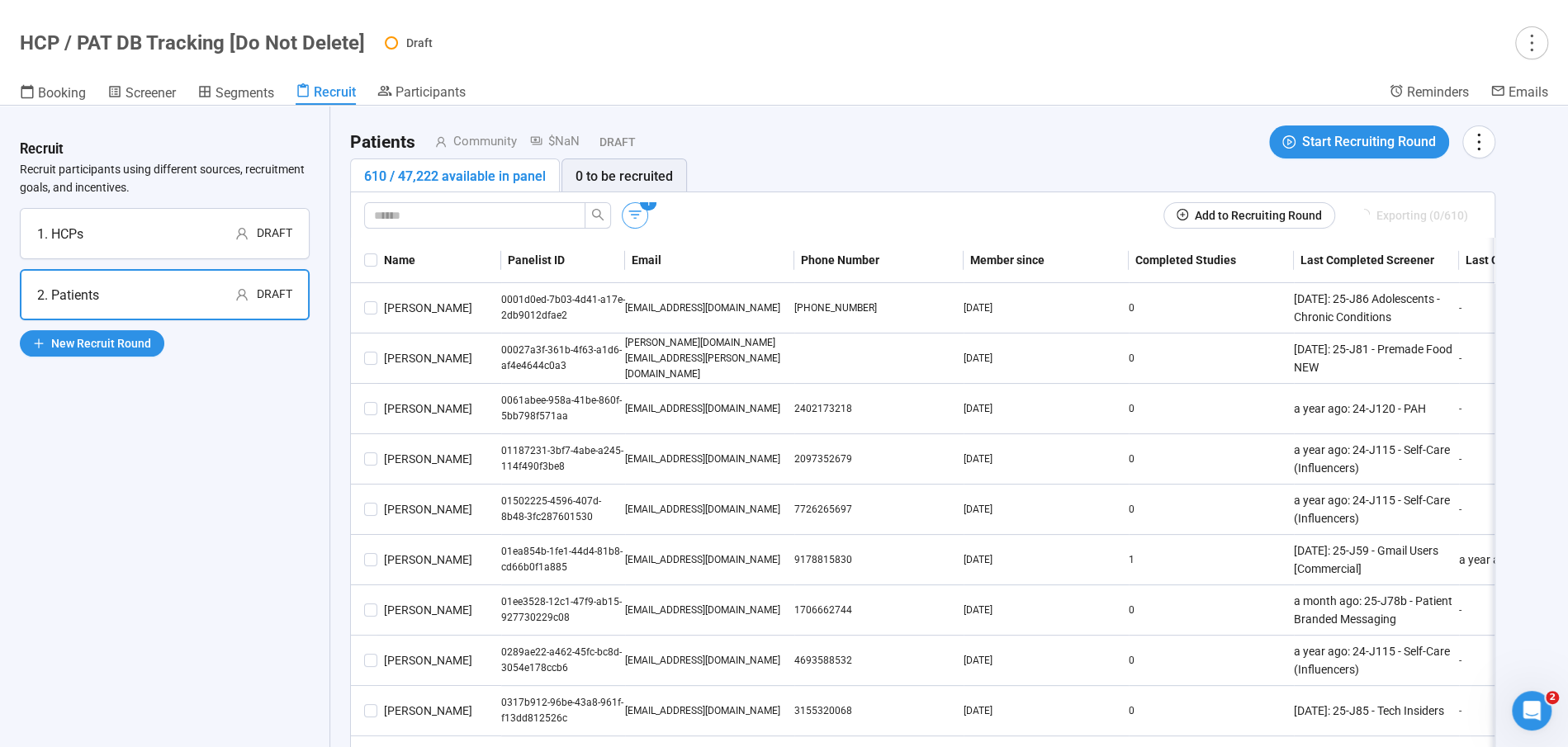
click at [641, 212] on icon "button" at bounding box center [634, 214] width 16 height 16
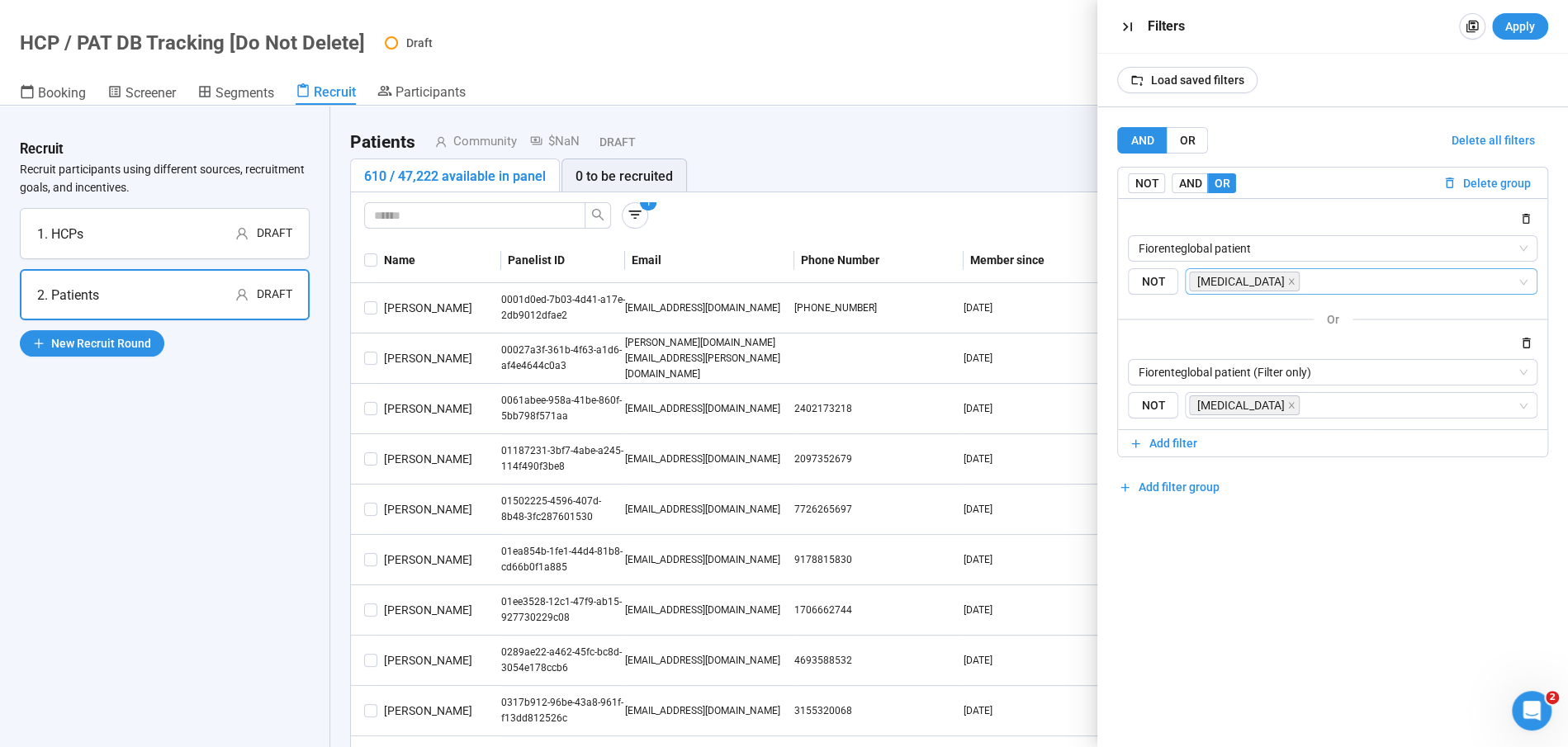
click at [1303, 282] on input "search" at bounding box center [1409, 281] width 214 height 20
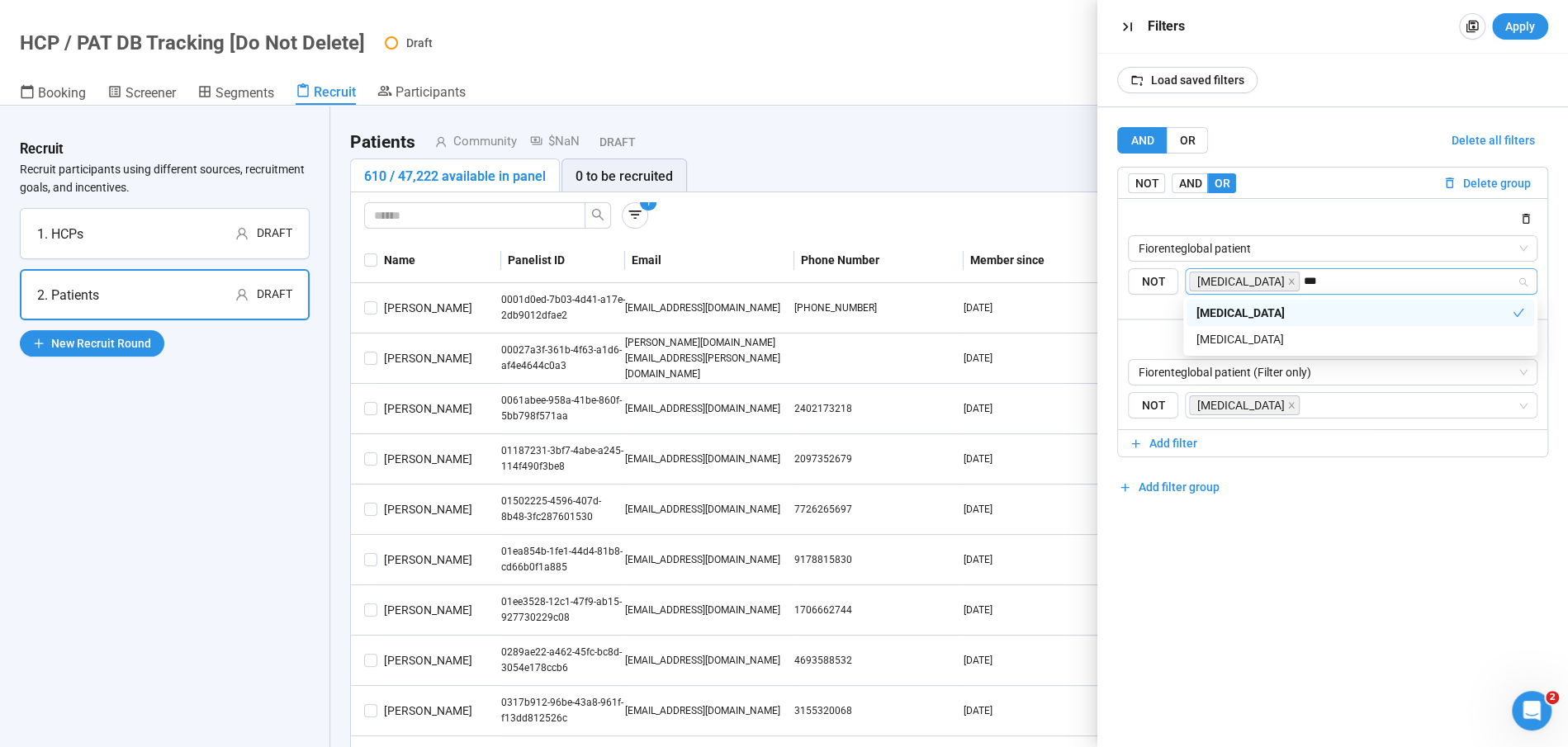
type input "****"
click at [1257, 344] on div "[MEDICAL_DATA]" at bounding box center [1360, 339] width 328 height 18
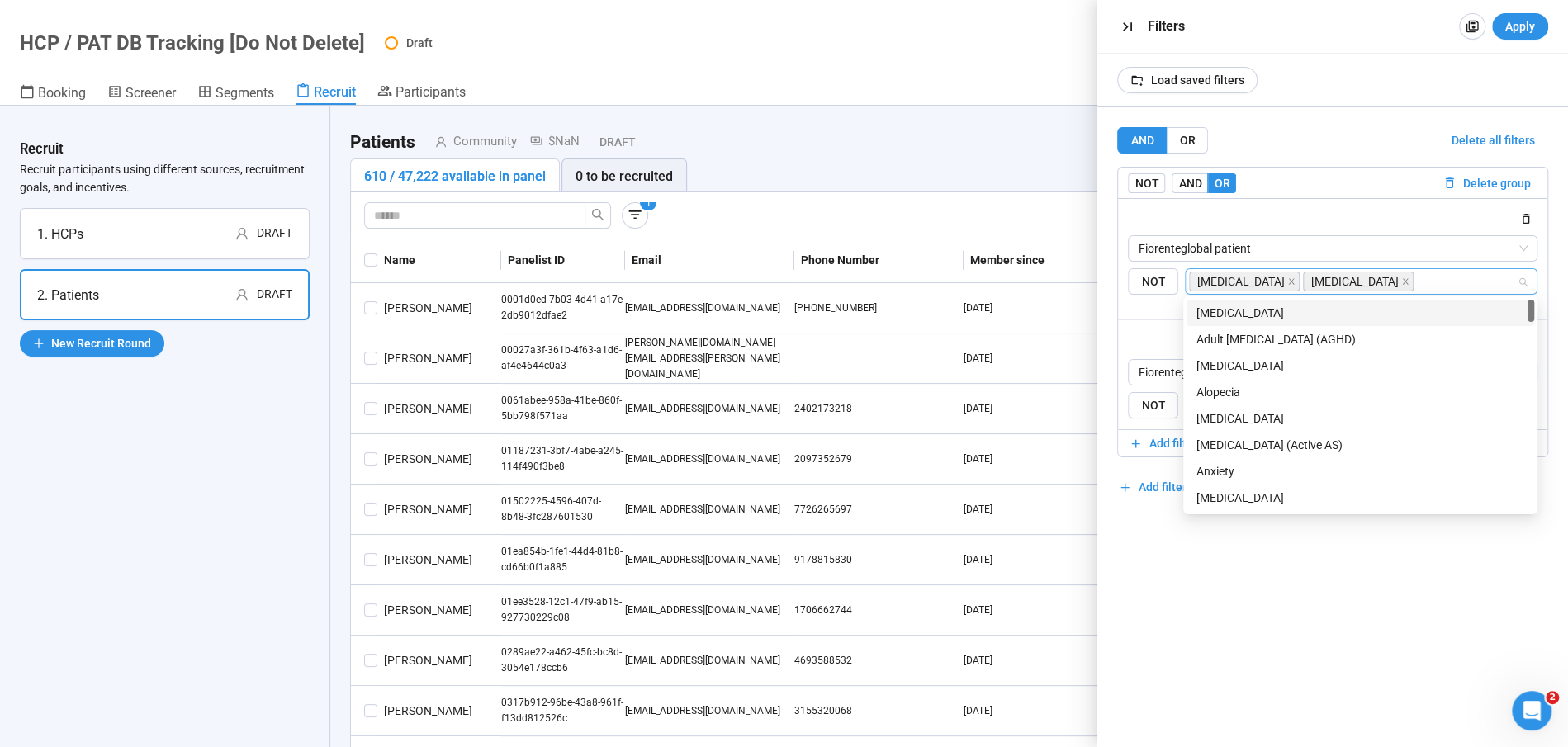
click at [1287, 283] on icon "close" at bounding box center [1291, 282] width 9 height 9
click at [1276, 611] on div "AND OR Delete all filters NOT AND OR Delete group Fiorenteglobal patient {"type…" at bounding box center [1332, 427] width 470 height 640
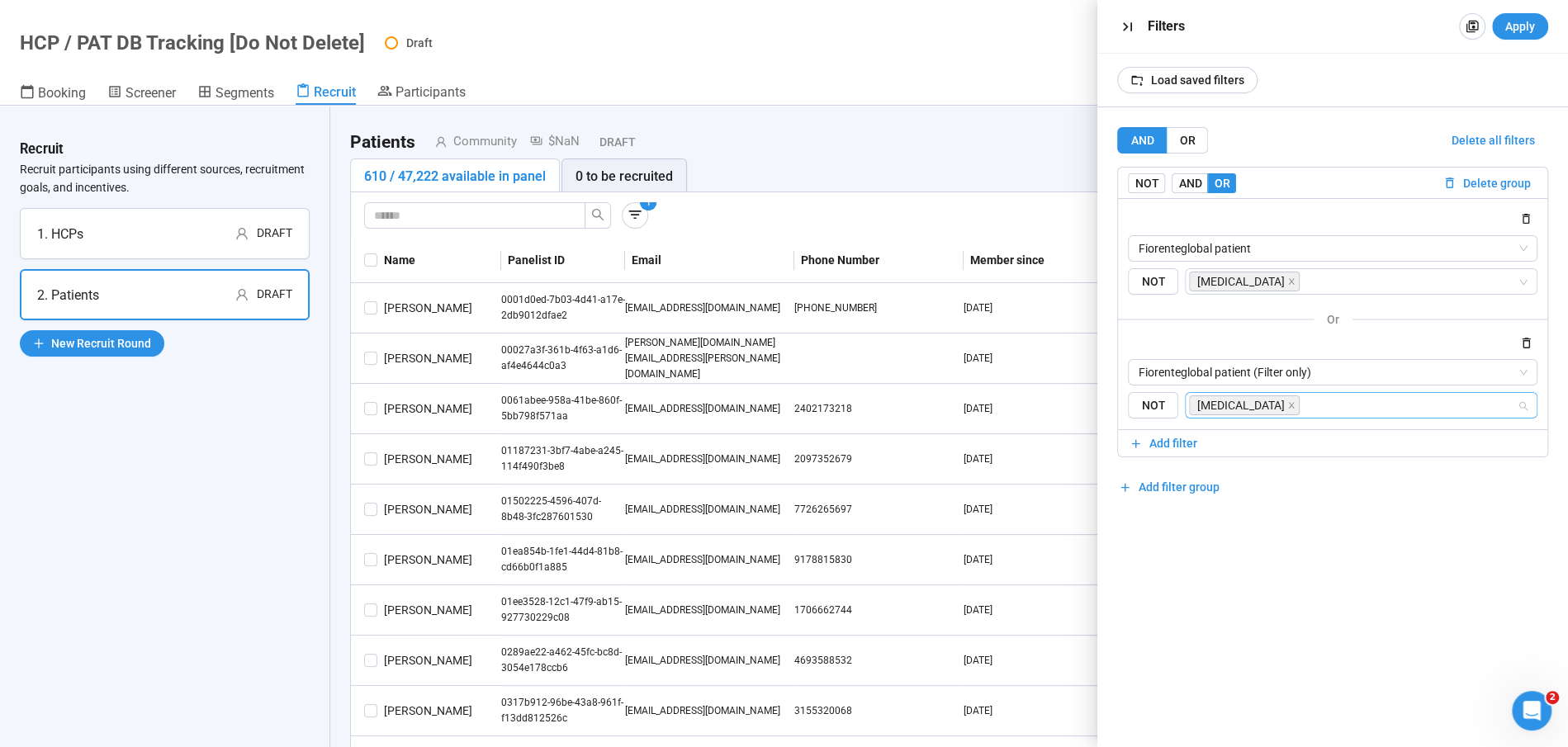
click at [1303, 405] on input "search" at bounding box center [1409, 405] width 214 height 20
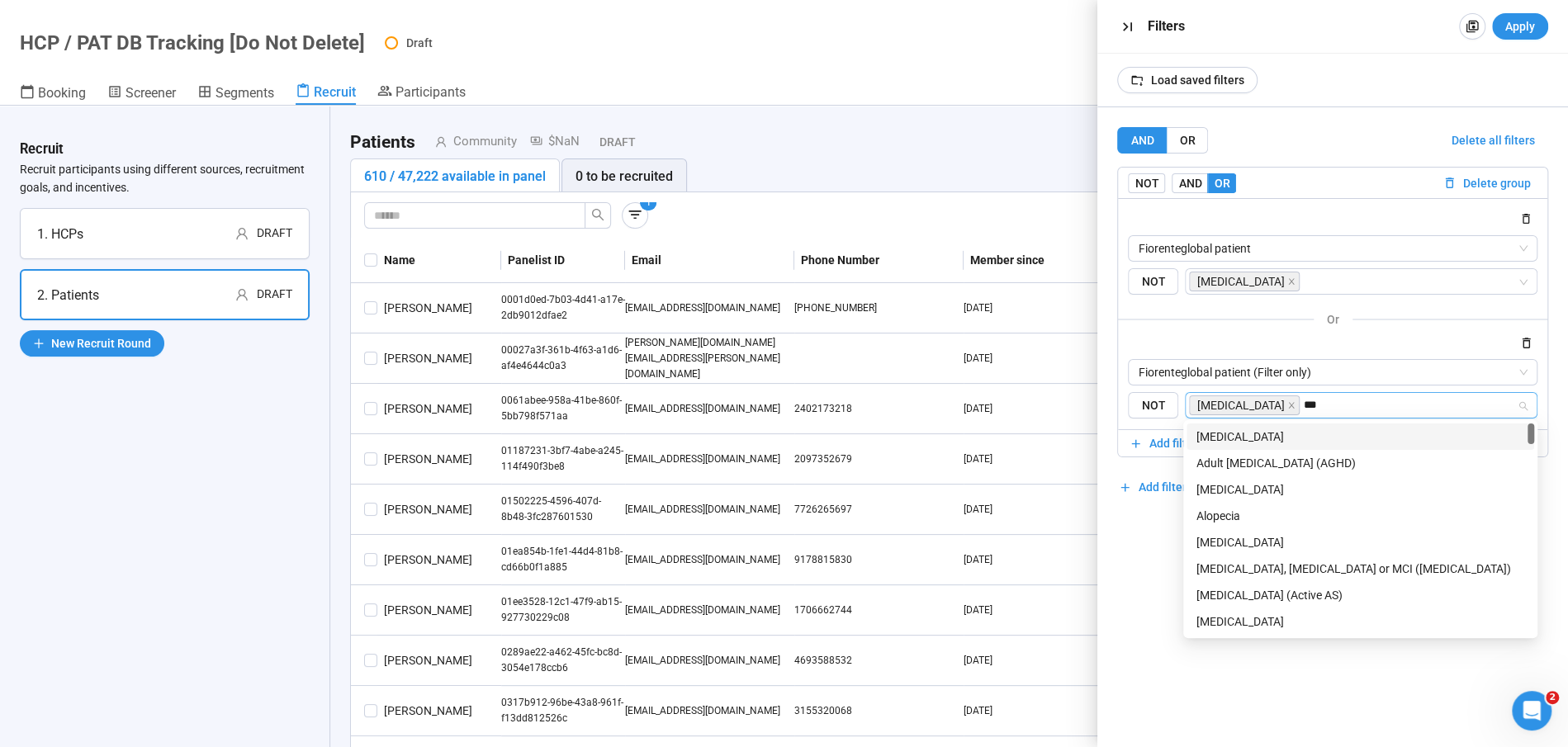
type input "****"
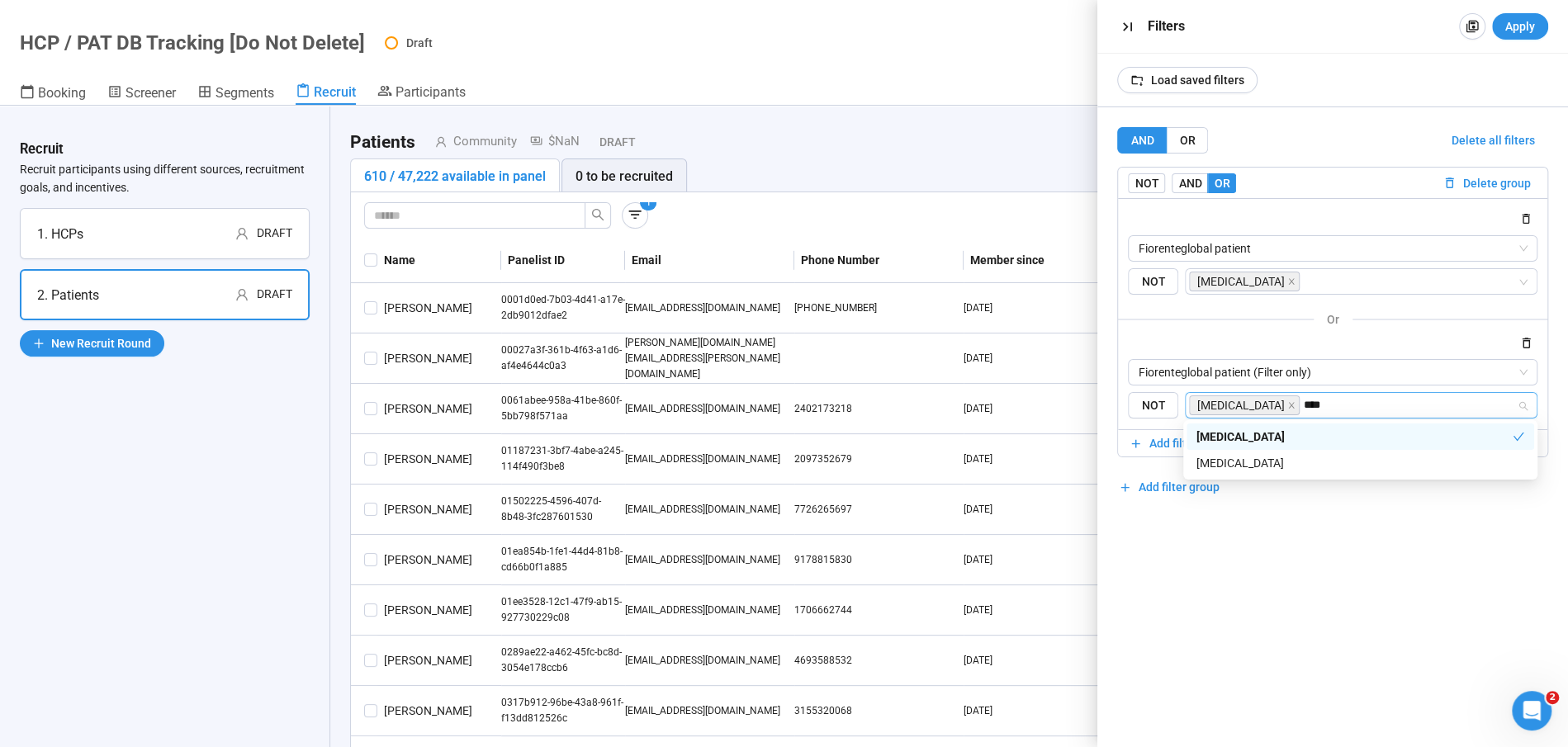
click at [1304, 468] on div "[MEDICAL_DATA]" at bounding box center [1360, 463] width 328 height 18
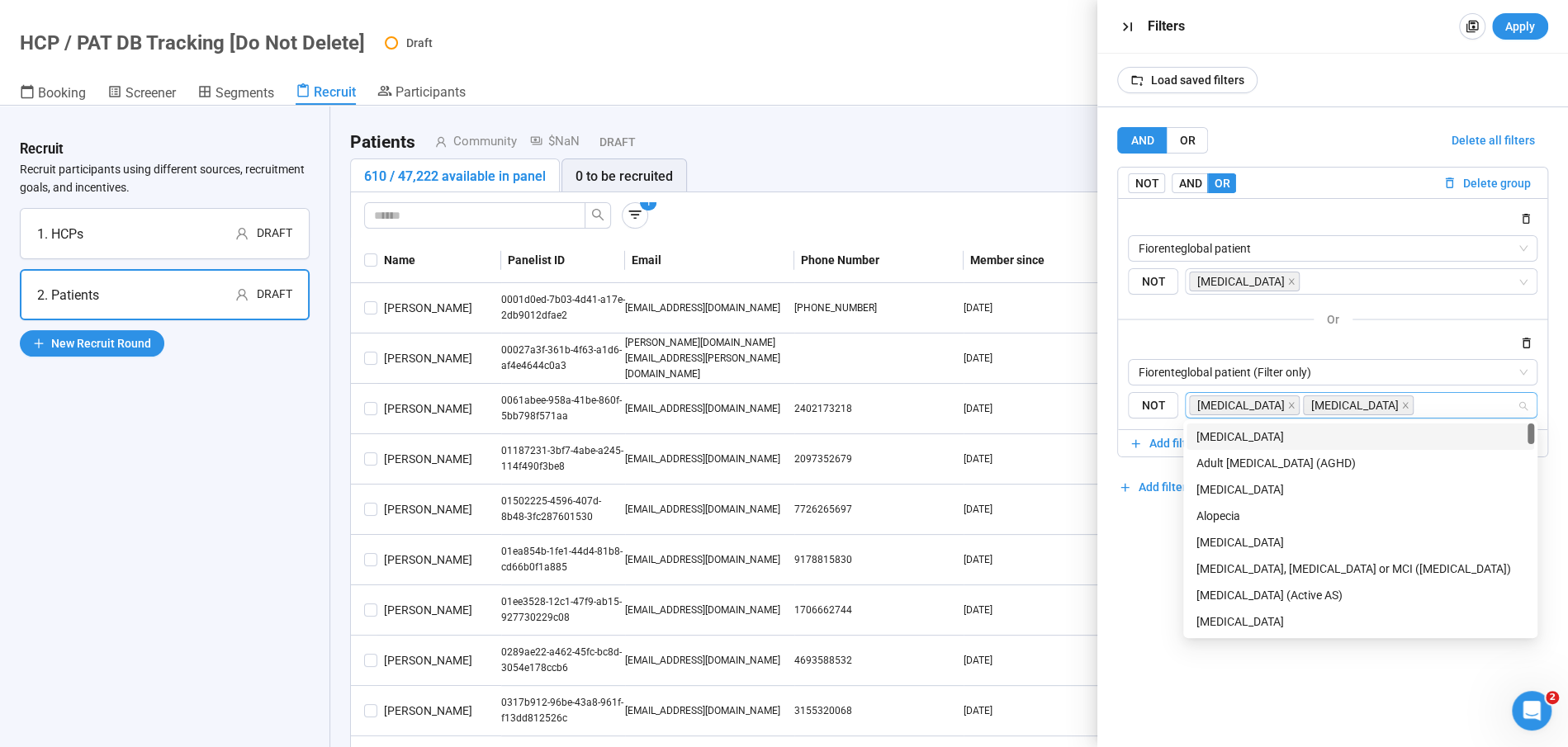
click at [1287, 410] on span at bounding box center [1291, 405] width 9 height 18
click at [1520, 24] on span "Apply" at bounding box center [1520, 26] width 30 height 18
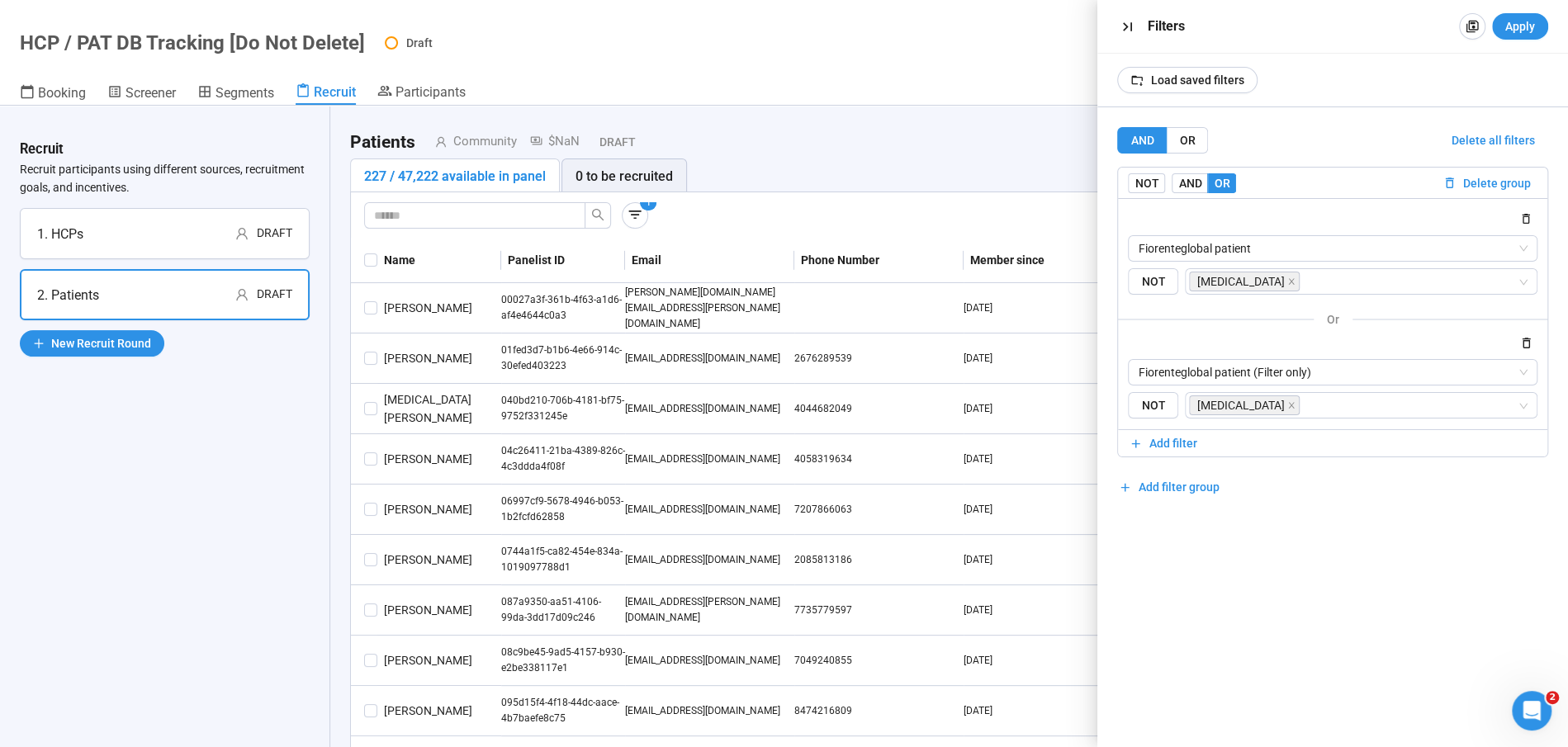
click at [936, 273] on th "Phone Number" at bounding box center [878, 259] width 169 height 45
click at [1131, 24] on icon "button" at bounding box center [1127, 26] width 9 height 9
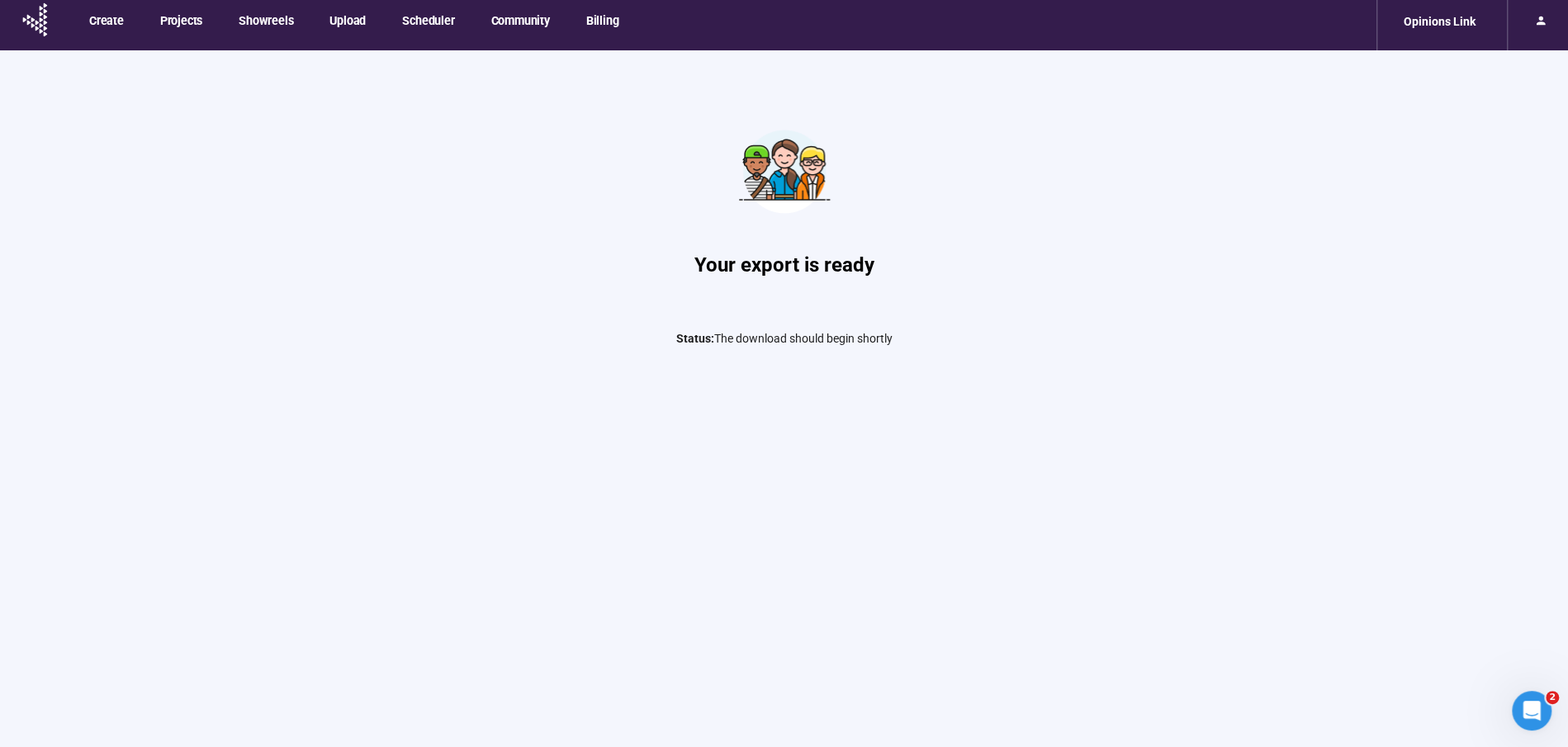
scroll to position [10, 0]
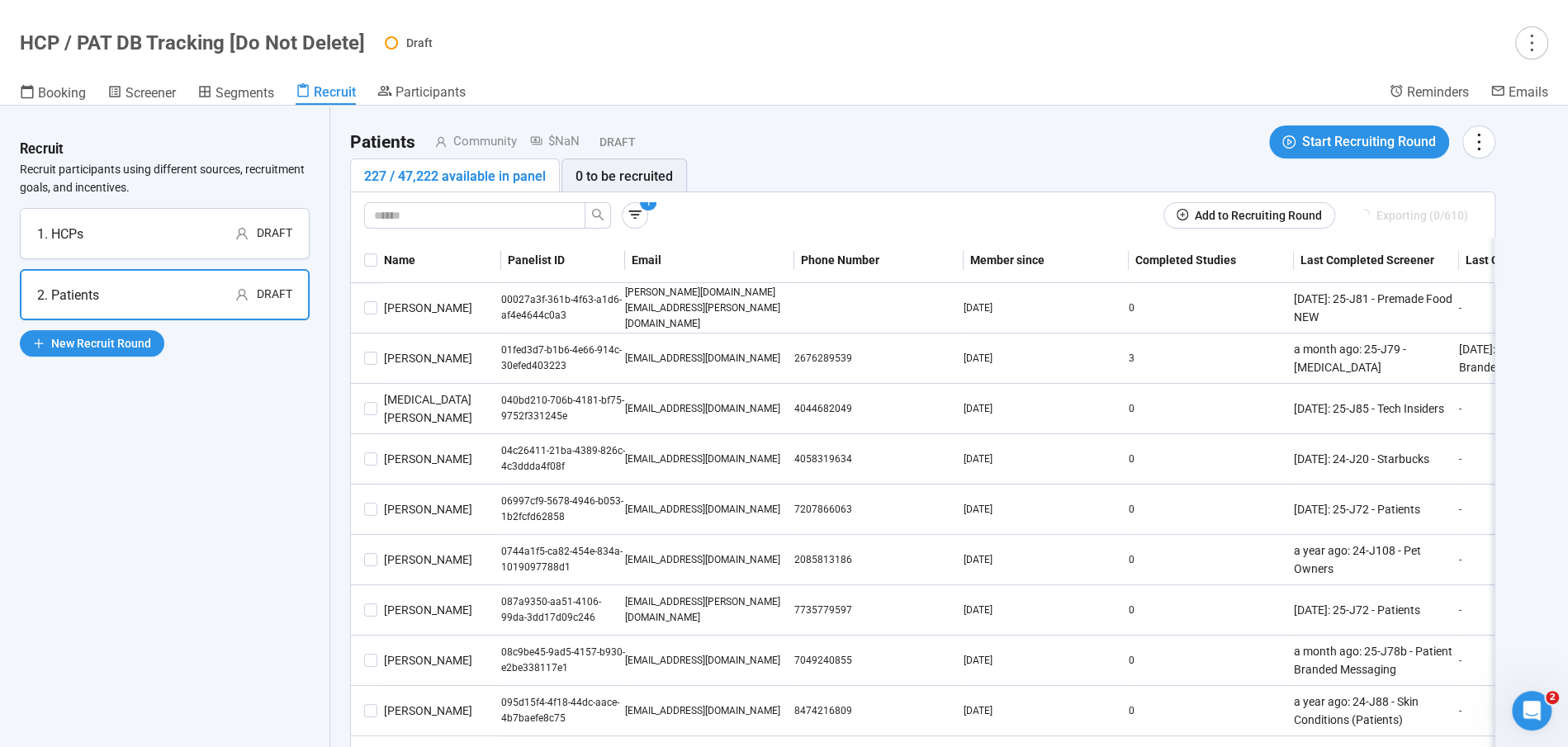
click at [204, 482] on div "Recruit Recruit participants using different sources, recruitment goals, and in…" at bounding box center [165, 426] width 330 height 642
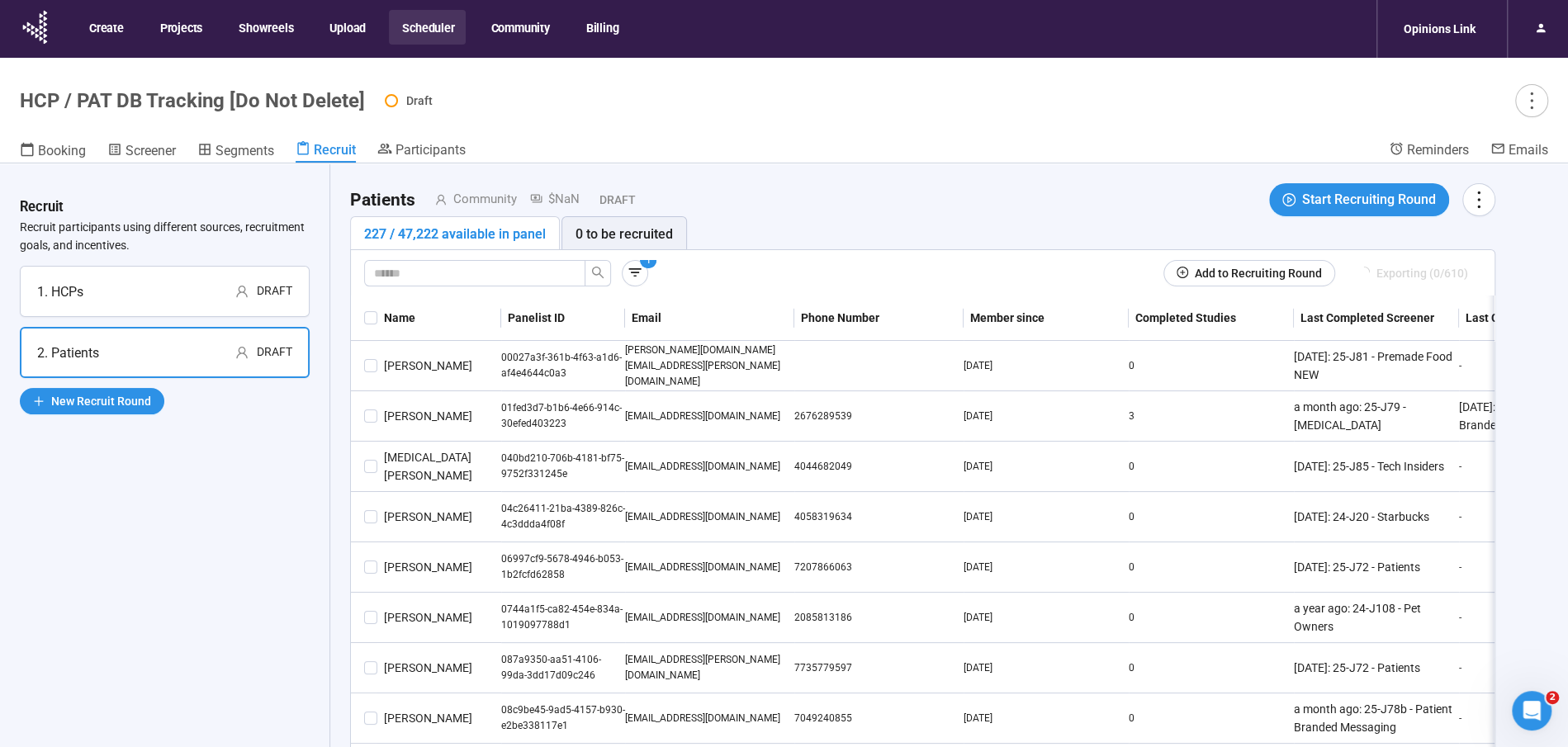
drag, startPoint x: 430, startPoint y: 32, endPoint x: 447, endPoint y: 71, distance: 42.5
click at [430, 32] on button "Scheduler" at bounding box center [427, 27] width 77 height 35
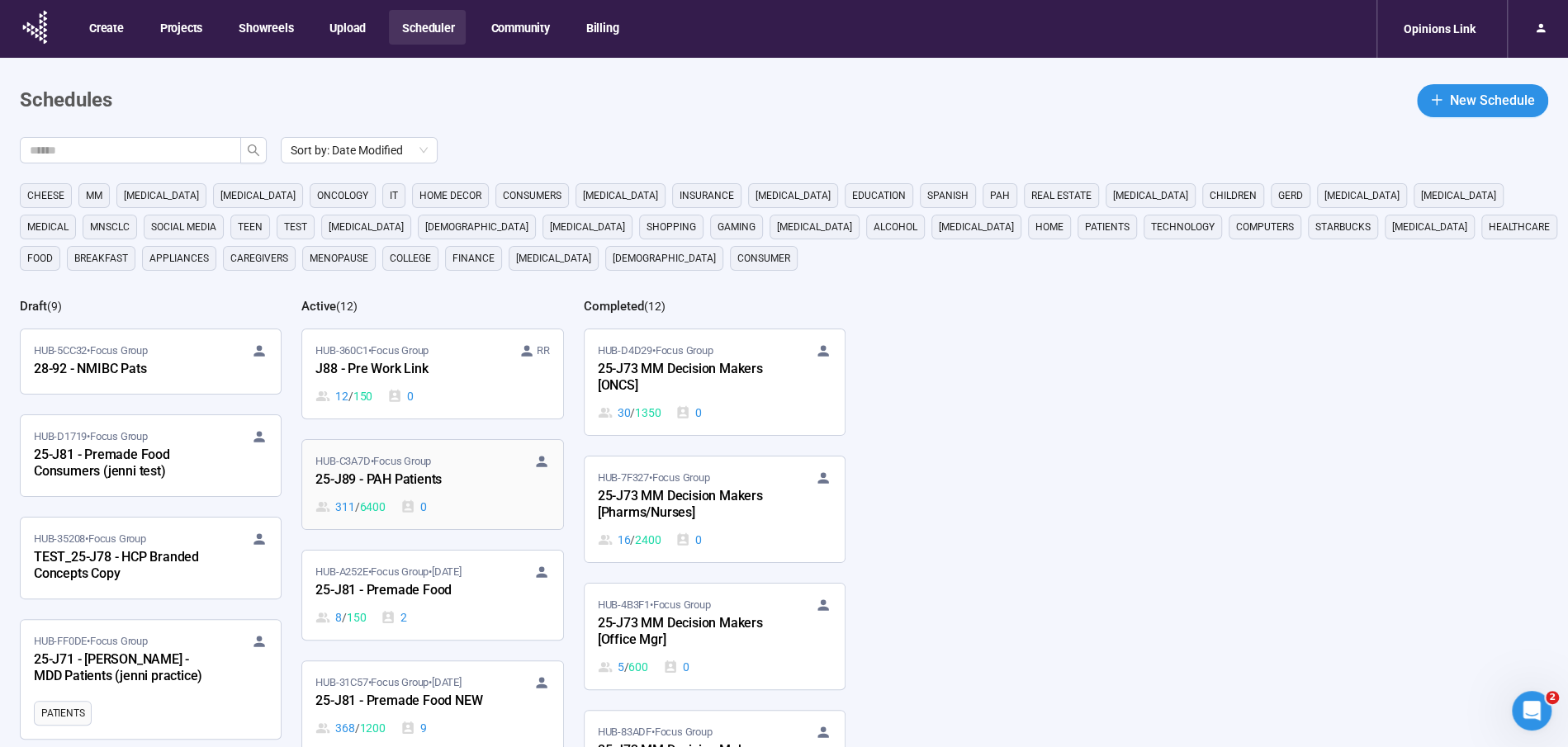
click at [395, 470] on div "25-J89 - PAH Patients" at bounding box center [406, 480] width 181 height 21
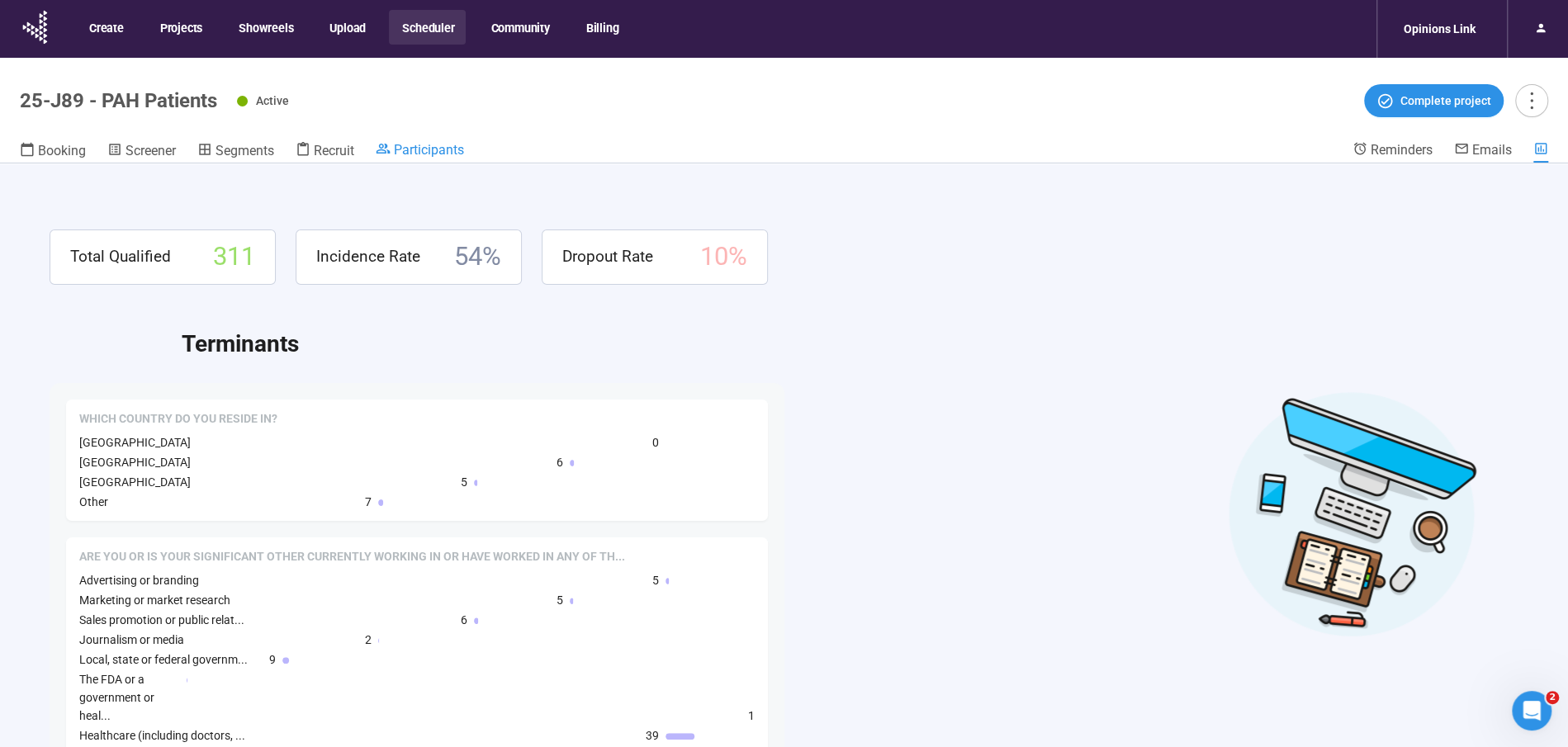
click at [425, 141] on div "Participants" at bounding box center [419, 149] width 88 height 16
